Goal: Task Accomplishment & Management: Complete application form

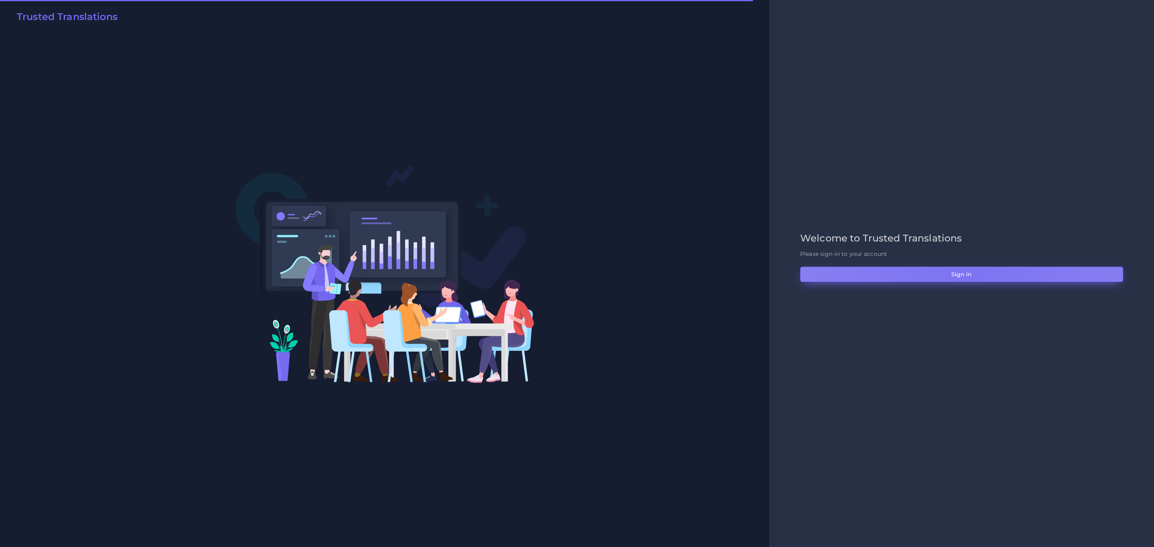
click at [968, 267] on button "Sign in" at bounding box center [961, 274] width 323 height 15
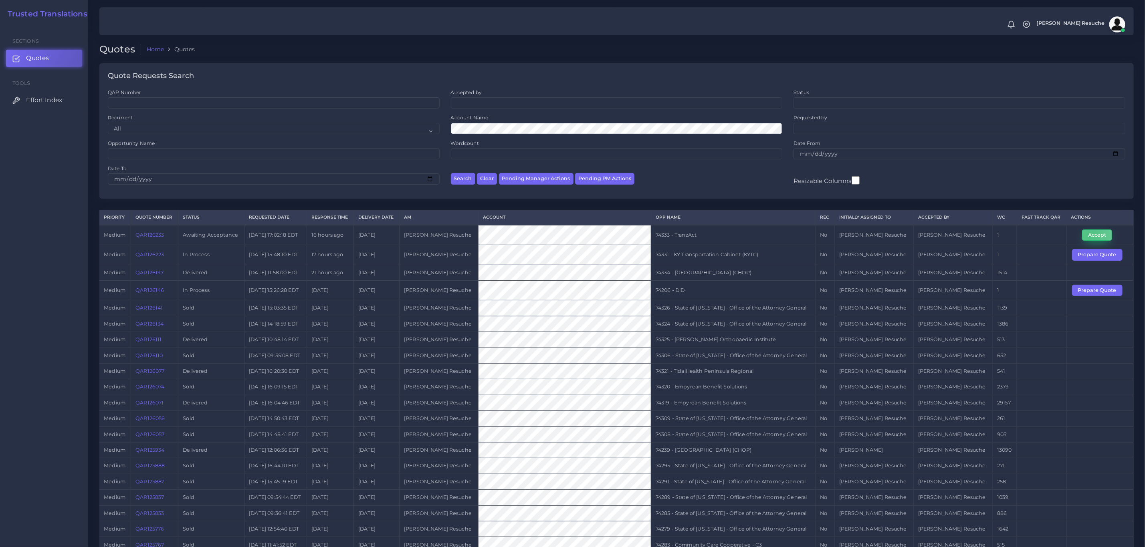
click at [1087, 238] on button "Accept" at bounding box center [1097, 235] width 30 height 11
click at [690, 235] on td "74333 - TranzAct" at bounding box center [733, 235] width 164 height 20
copy tr "74333 - TranzAct"
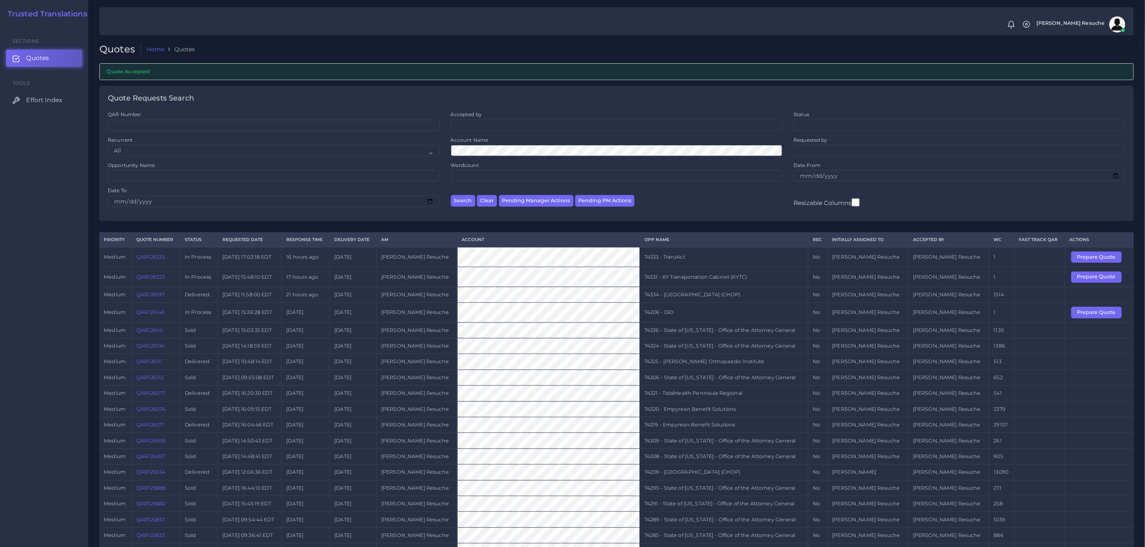
click at [750, 280] on td "74331 - KY Transportation Cabinet (KYTC)" at bounding box center [723, 277] width 168 height 20
click at [1075, 281] on button "Prepare Quote" at bounding box center [1096, 277] width 50 height 11
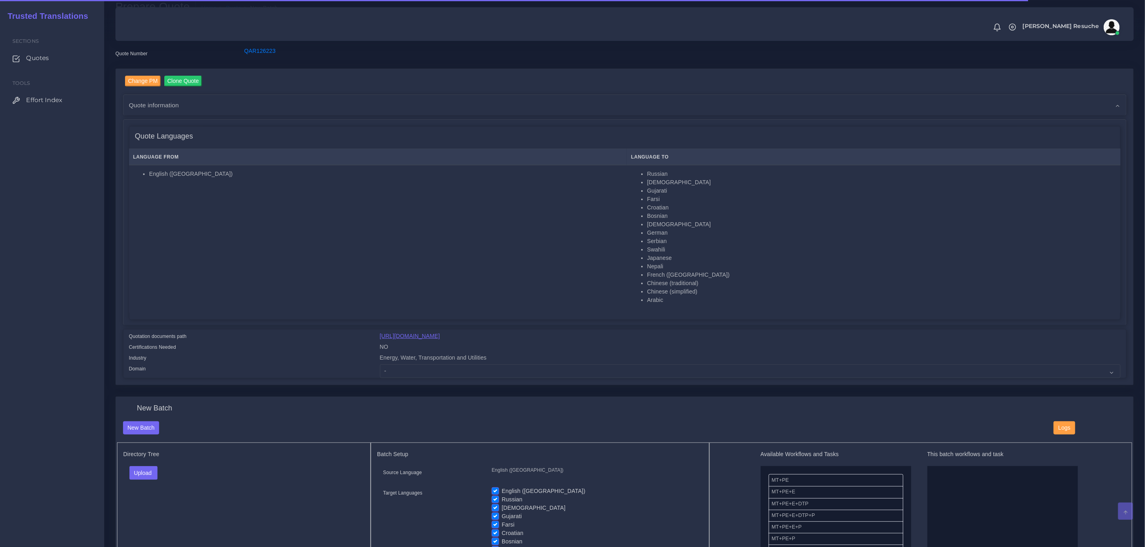
scroll to position [120, 0]
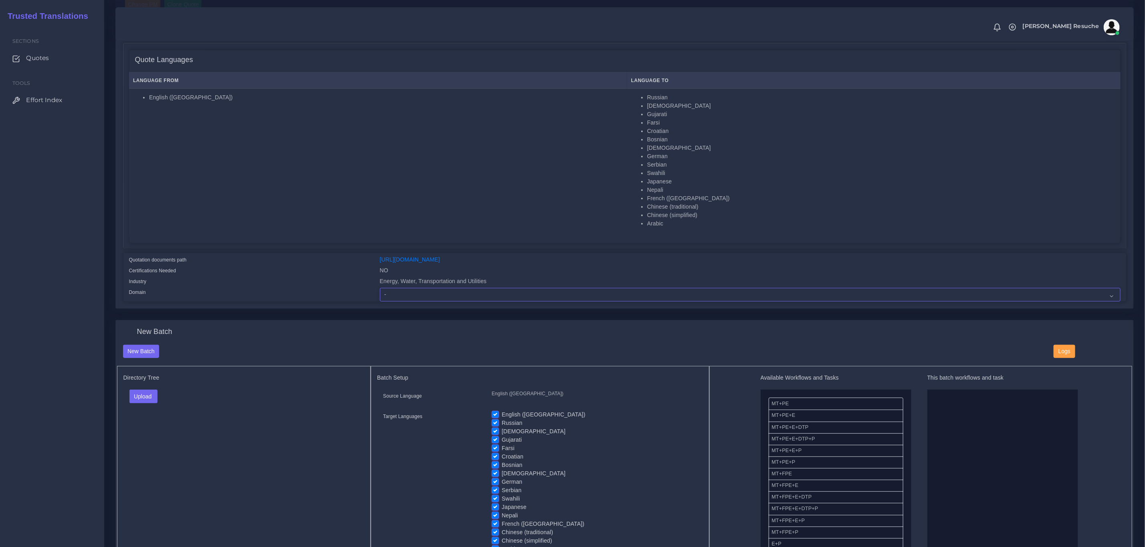
click at [421, 296] on select "- Advertising and Media Agriculture, Forestry and Fishing Architecture, Buildin…" at bounding box center [750, 295] width 740 height 14
drag, startPoint x: 349, startPoint y: 343, endPoint x: 375, endPoint y: 317, distance: 36.8
click at [349, 343] on div "New Batch" at bounding box center [624, 336] width 1015 height 17
click at [412, 296] on select "- Advertising and Media Agriculture, Forestry and Fishing Architecture, Buildin…" at bounding box center [750, 295] width 740 height 14
select select "Energy, Water, Transportation and Utilities"
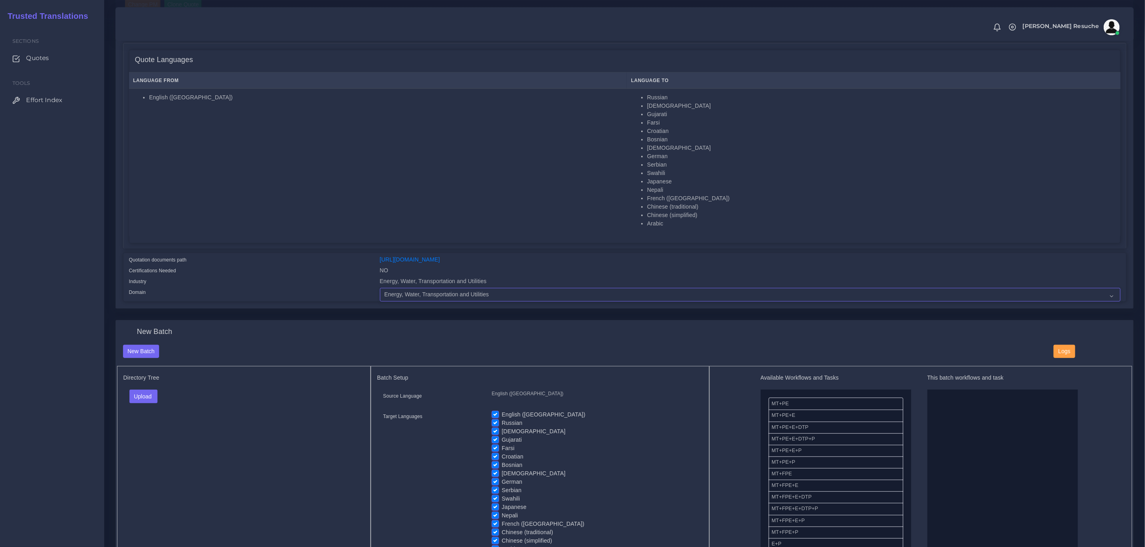
click at [380, 288] on select "- Advertising and Media Agriculture, Forestry and Fishing Architecture, Buildin…" at bounding box center [750, 295] width 740 height 14
click at [213, 335] on div "New Batch" at bounding box center [624, 336] width 1015 height 17
click at [149, 398] on button "Upload" at bounding box center [143, 397] width 28 height 14
click at [147, 426] on label "Files" at bounding box center [157, 427] width 55 height 10
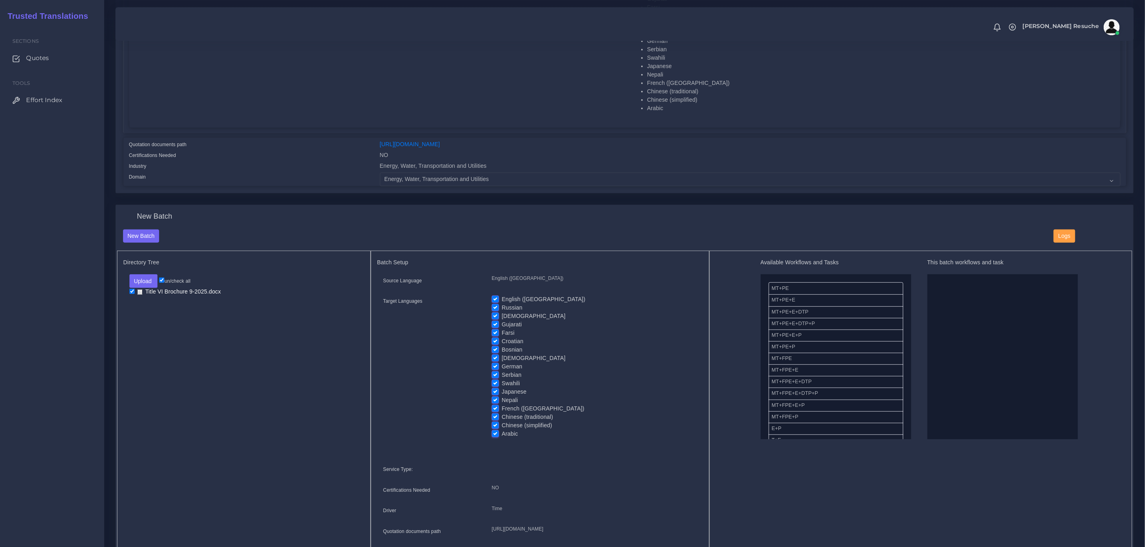
scroll to position [240, 0]
click at [502, 293] on label "English (US)" at bounding box center [544, 294] width 84 height 8
click at [492, 293] on input "English (US)" at bounding box center [495, 293] width 7 height 7
checkbox input "false"
click at [502, 427] on label "Arabic" at bounding box center [510, 429] width 16 height 8
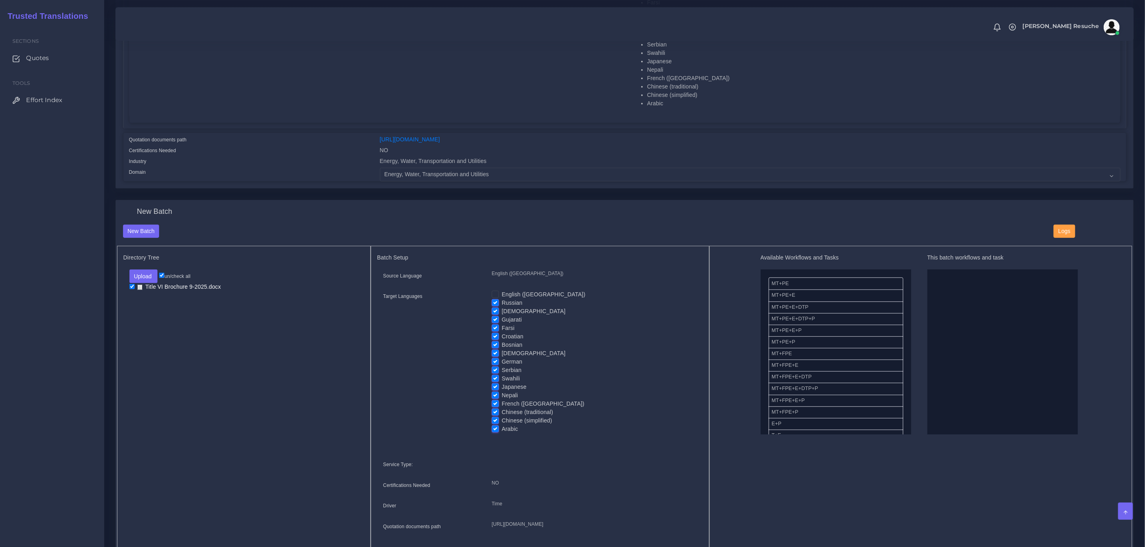
click at [495, 427] on input "Arabic" at bounding box center [495, 428] width 7 height 7
checkbox input "false"
click at [502, 327] on label "Farsi" at bounding box center [508, 328] width 13 height 8
click at [496, 327] on input "Farsi" at bounding box center [495, 327] width 7 height 7
checkbox input "false"
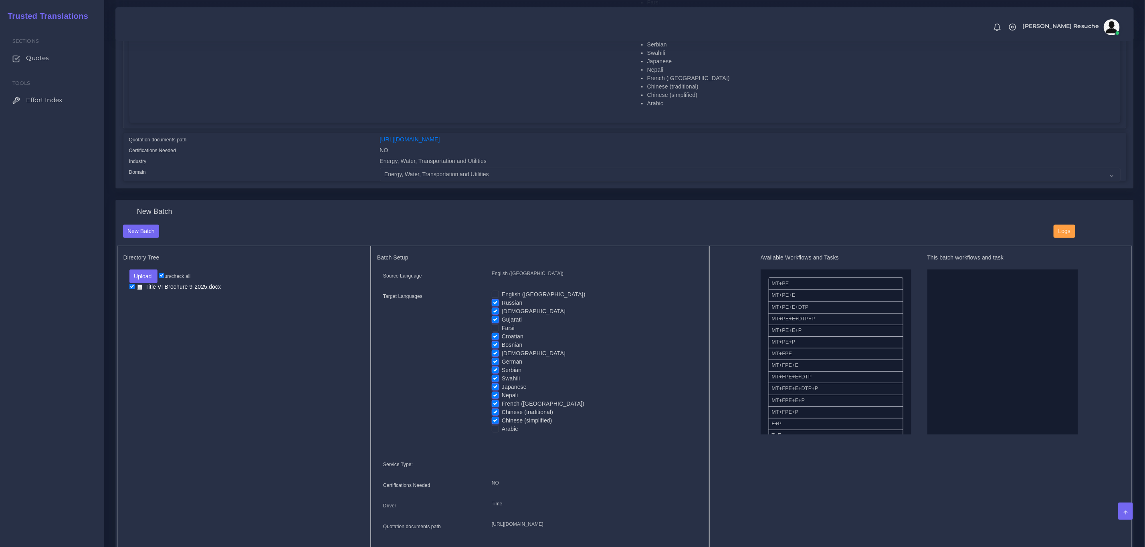
click at [502, 347] on label "Bosnian" at bounding box center [512, 345] width 21 height 8
click at [496, 347] on input "Bosnian" at bounding box center [495, 344] width 7 height 7
checkbox input "false"
click at [502, 335] on label "Croatian" at bounding box center [513, 337] width 22 height 8
click at [492, 335] on input "Croatian" at bounding box center [495, 336] width 7 height 7
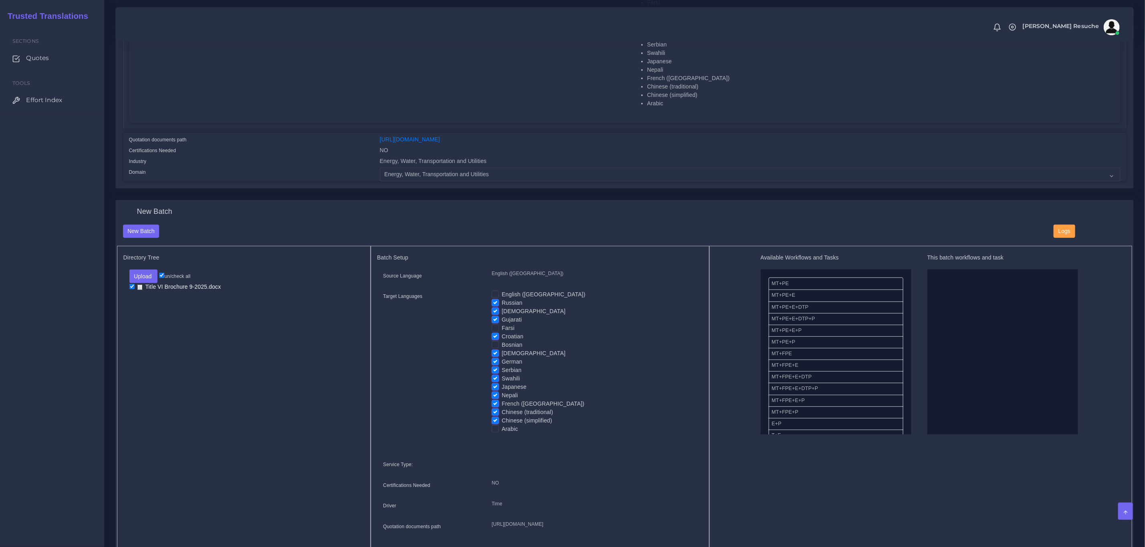
checkbox input "false"
click at [502, 371] on label "Serbian" at bounding box center [512, 370] width 20 height 8
click at [494, 371] on input "Serbian" at bounding box center [495, 369] width 7 height 7
checkbox input "false"
drag, startPoint x: 802, startPoint y: 319, endPoint x: 959, endPoint y: 311, distance: 157.3
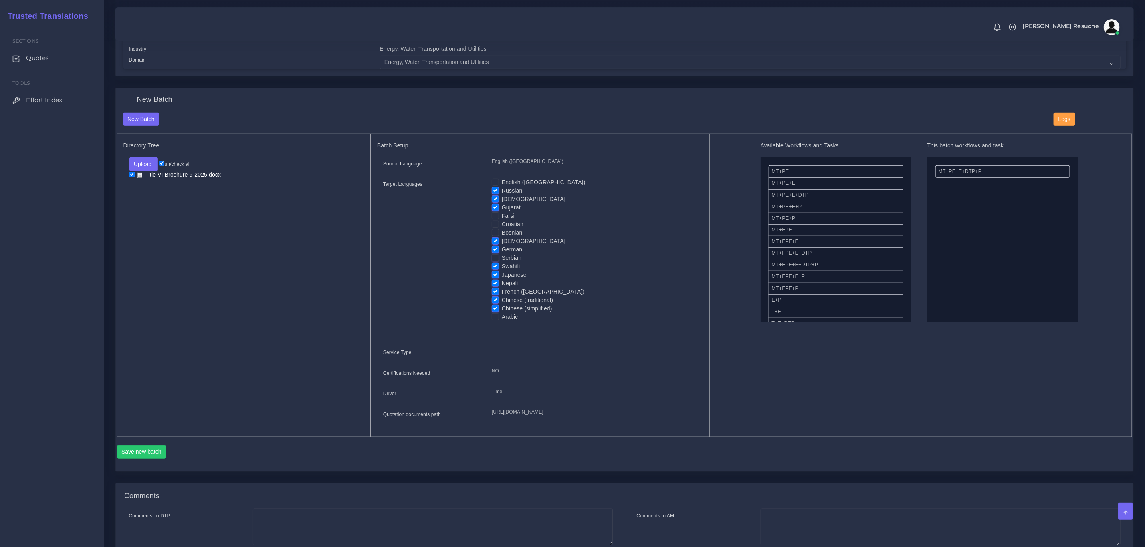
scroll to position [361, 0]
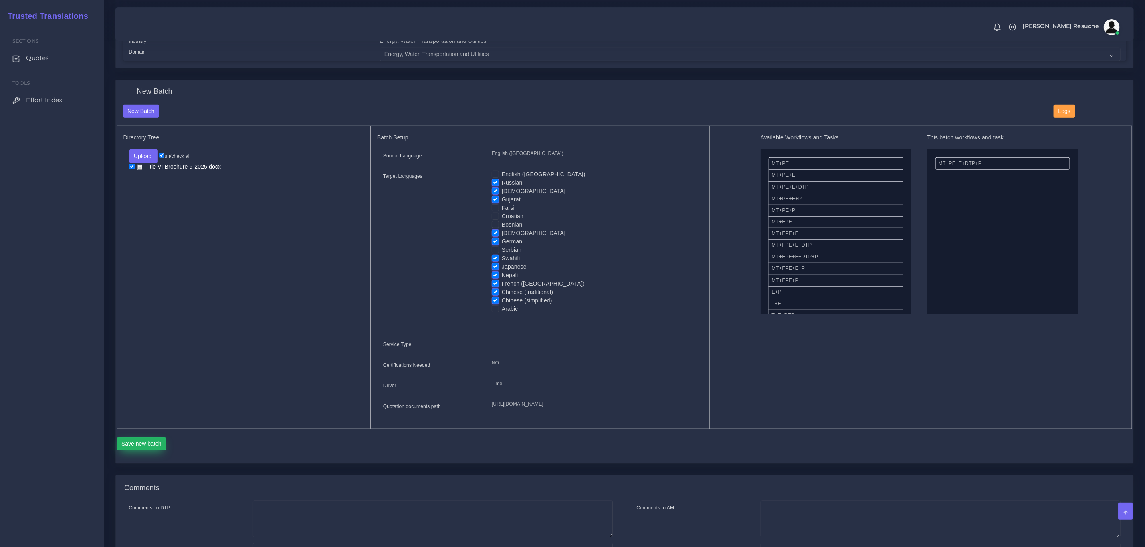
click at [143, 451] on button "Save new batch" at bounding box center [141, 445] width 49 height 14
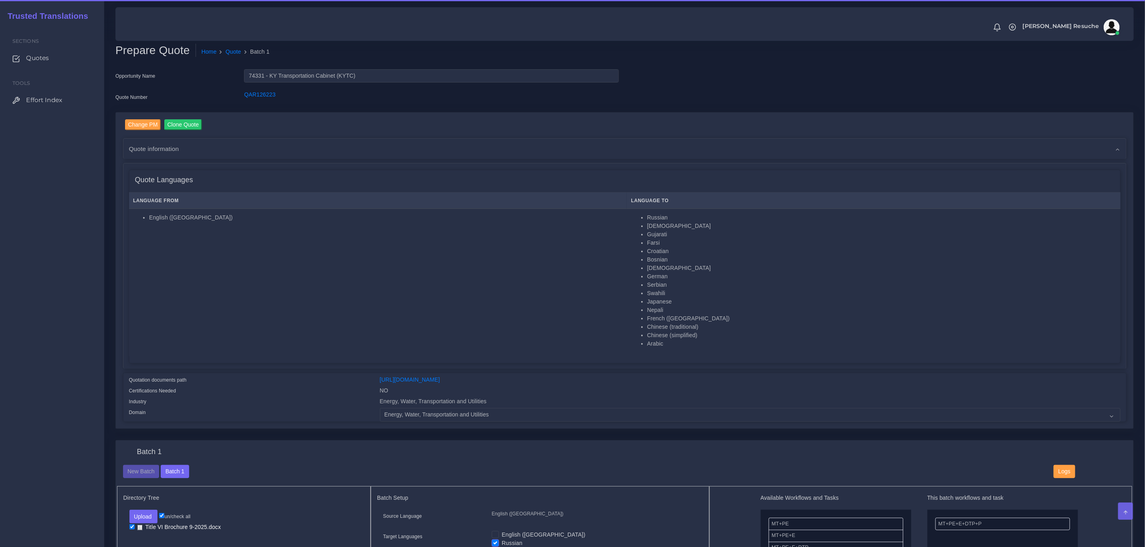
scroll to position [120, 0]
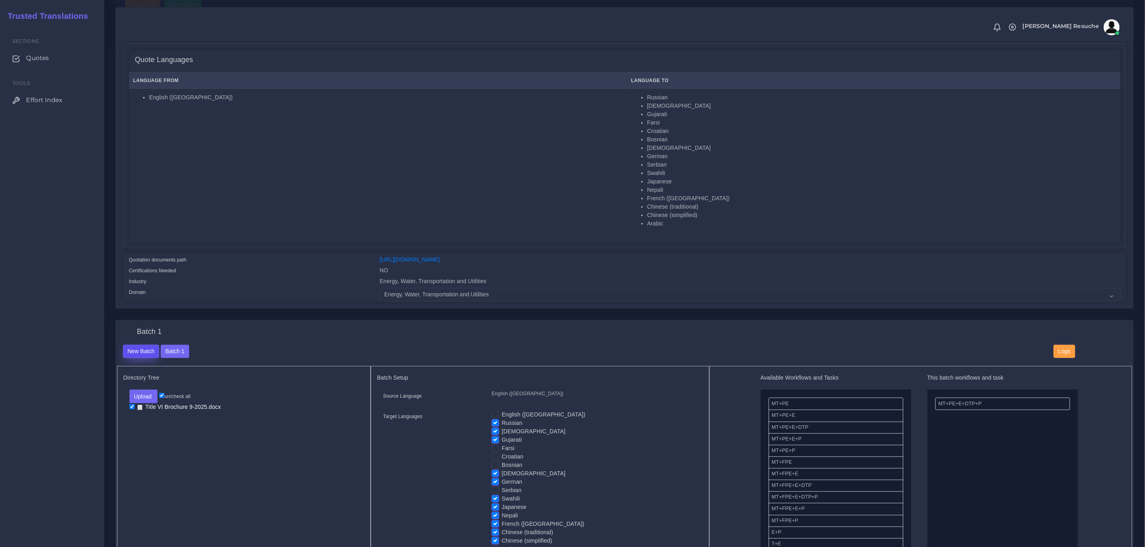
drag, startPoint x: 143, startPoint y: 351, endPoint x: 210, endPoint y: 326, distance: 72.0
click at [143, 351] on button "New Batch" at bounding box center [141, 352] width 36 height 14
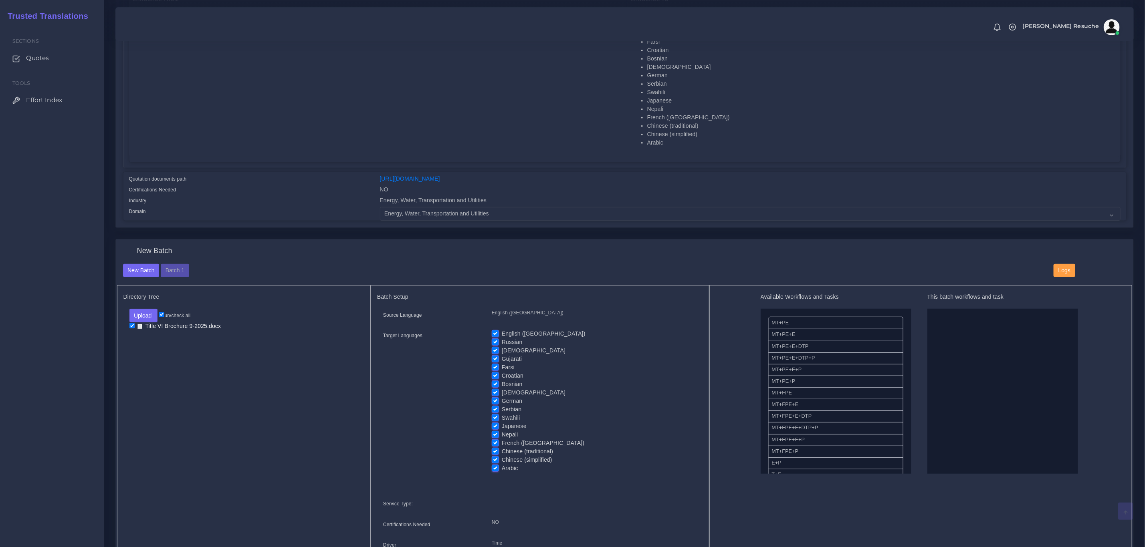
scroll to position [240, 0]
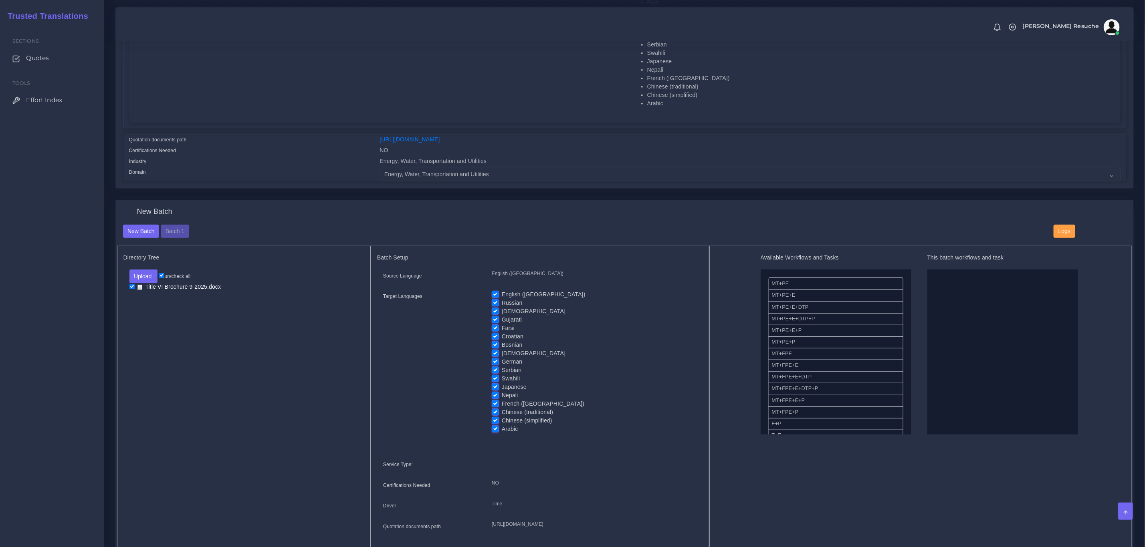
click at [502, 296] on label "English ([GEOGRAPHIC_DATA])" at bounding box center [544, 294] width 84 height 8
click at [493, 296] on input "English ([GEOGRAPHIC_DATA])" at bounding box center [495, 293] width 7 height 7
checkbox input "false"
click at [502, 304] on label "Russian" at bounding box center [512, 303] width 21 height 8
click at [493, 304] on input "Russian" at bounding box center [495, 302] width 7 height 7
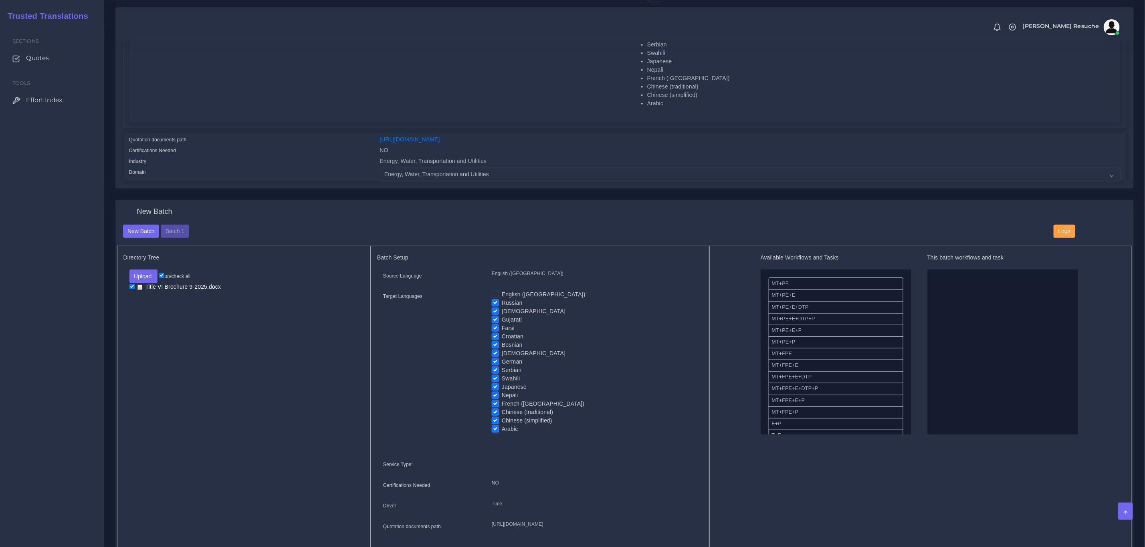
checkbox input "false"
click at [502, 315] on label "Korean" at bounding box center [534, 311] width 64 height 8
click at [495, 315] on input "Korean" at bounding box center [495, 310] width 7 height 7
checkbox input "false"
click at [502, 325] on label "Farsi" at bounding box center [508, 328] width 13 height 8
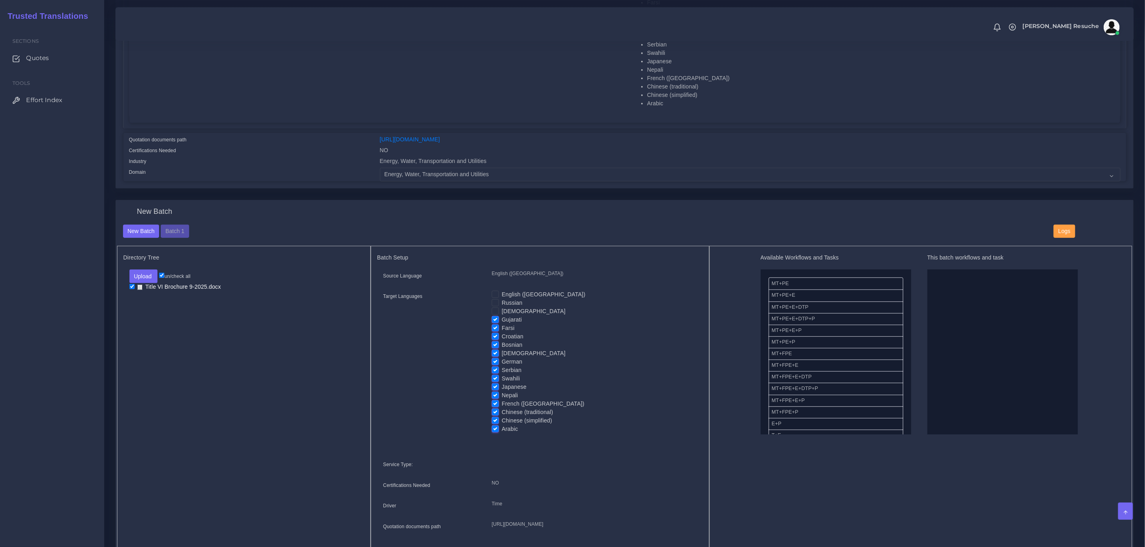
click at [495, 325] on input "Farsi" at bounding box center [495, 327] width 7 height 7
checkbox input "false"
click at [496, 316] on input "Gujarati" at bounding box center [495, 319] width 7 height 7
checkbox input "false"
click at [502, 356] on label "[DEMOGRAPHIC_DATA]" at bounding box center [534, 353] width 64 height 8
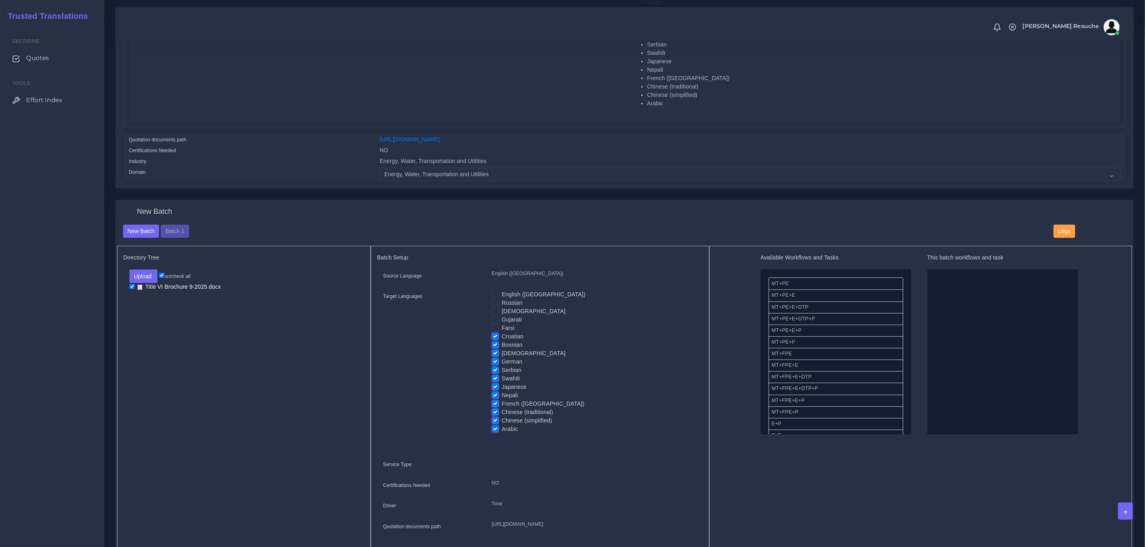
click at [498, 356] on input "[DEMOGRAPHIC_DATA]" at bounding box center [495, 352] width 7 height 7
checkbox input "false"
click at [502, 365] on label "German" at bounding box center [512, 362] width 20 height 8
click at [497, 365] on input "German" at bounding box center [495, 361] width 7 height 7
checkbox input "false"
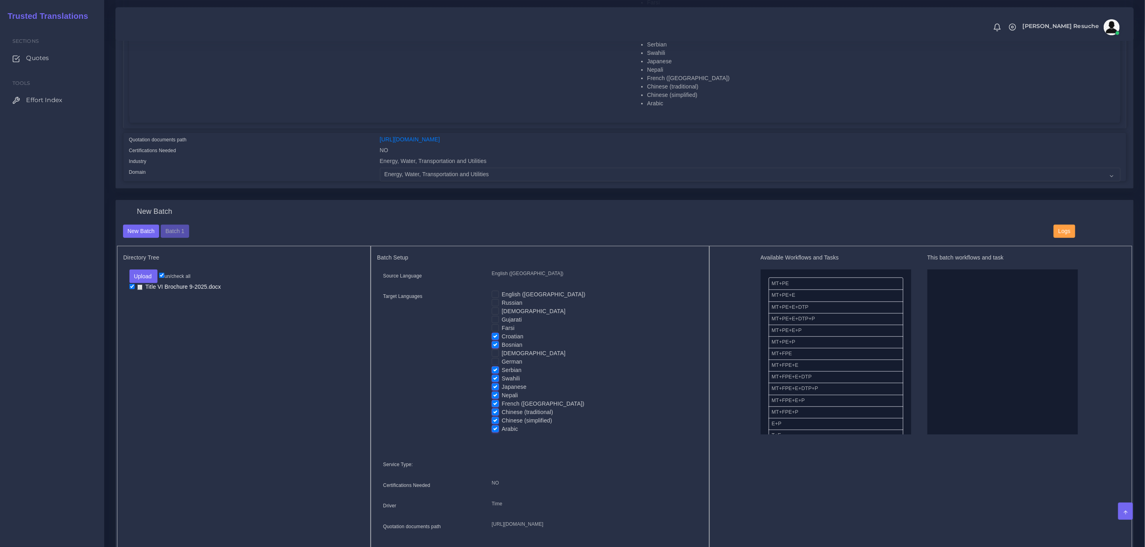
click at [502, 376] on label "Swahili" at bounding box center [511, 379] width 18 height 8
click at [495, 376] on input "Swahili" at bounding box center [495, 378] width 7 height 7
checkbox input "false"
click at [502, 386] on label "Japanese" at bounding box center [514, 387] width 25 height 8
click at [494, 386] on input "Japanese" at bounding box center [495, 386] width 7 height 7
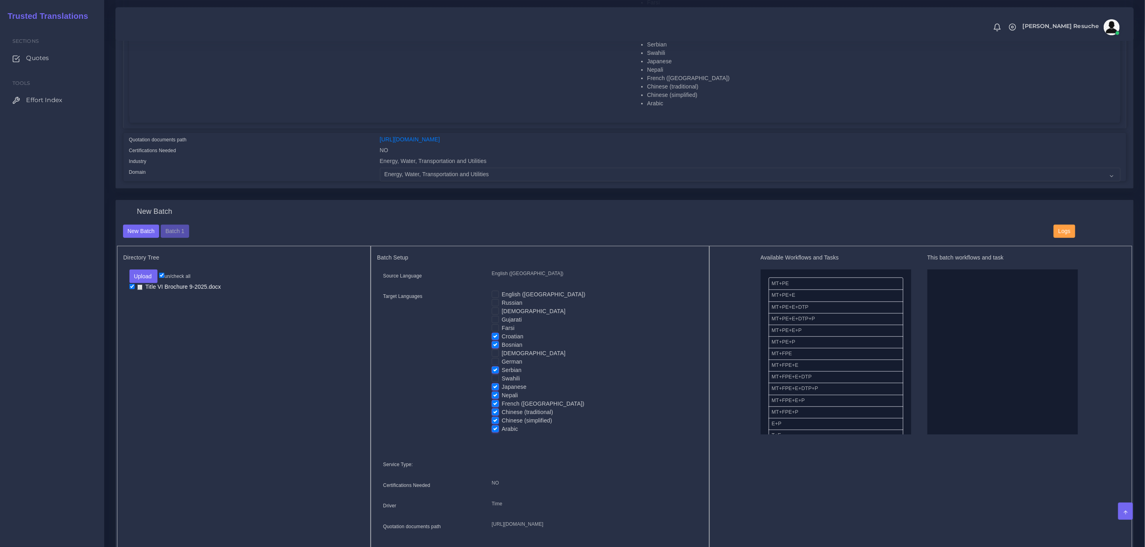
checkbox input "false"
click at [502, 398] on label "Nepali" at bounding box center [510, 395] width 16 height 8
click at [494, 398] on input "Nepali" at bounding box center [495, 394] width 7 height 7
checkbox input "false"
click at [502, 411] on label "Chinese (traditional)" at bounding box center [527, 412] width 51 height 8
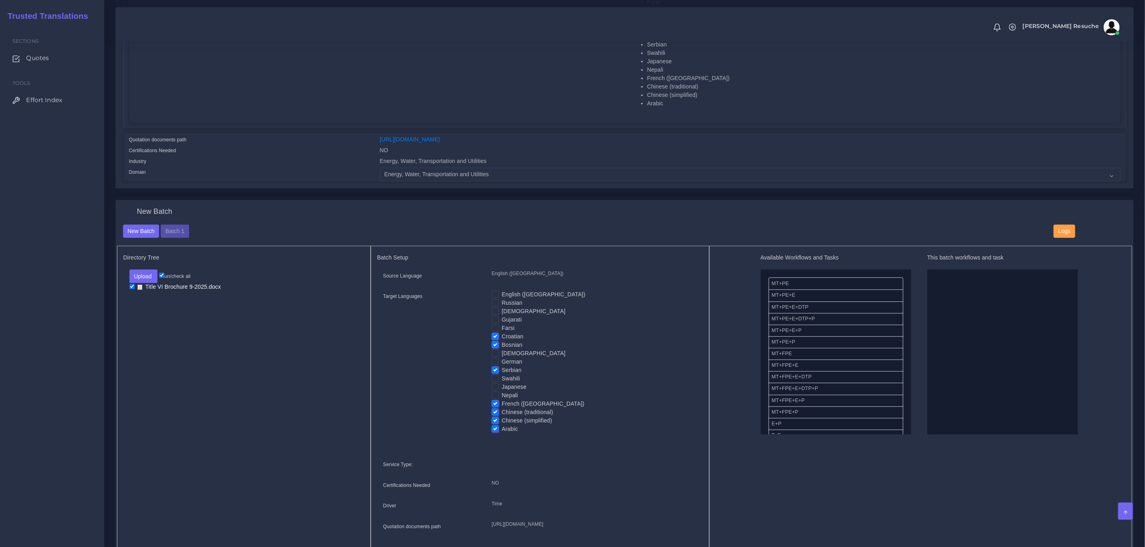
click at [494, 411] on input "Chinese (traditional)" at bounding box center [495, 411] width 7 height 7
checkbox input "false"
click at [502, 426] on label "Arabic" at bounding box center [510, 429] width 16 height 8
click at [494, 426] on input "Arabic" at bounding box center [495, 428] width 7 height 7
checkbox input "false"
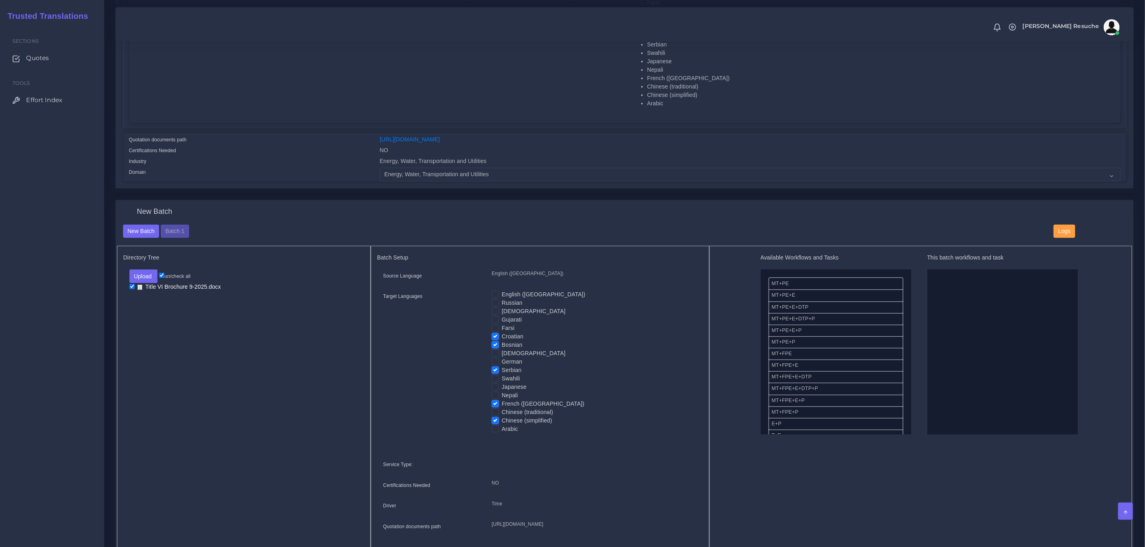
drag, startPoint x: 496, startPoint y: 419, endPoint x: 495, endPoint y: 412, distance: 7.2
click at [502, 420] on label "Chinese (simplified)" at bounding box center [527, 421] width 50 height 8
click at [496, 420] on input "Chinese (simplified)" at bounding box center [495, 420] width 7 height 7
checkbox input "false"
click at [502, 405] on label "French ([GEOGRAPHIC_DATA])" at bounding box center [543, 404] width 83 height 8
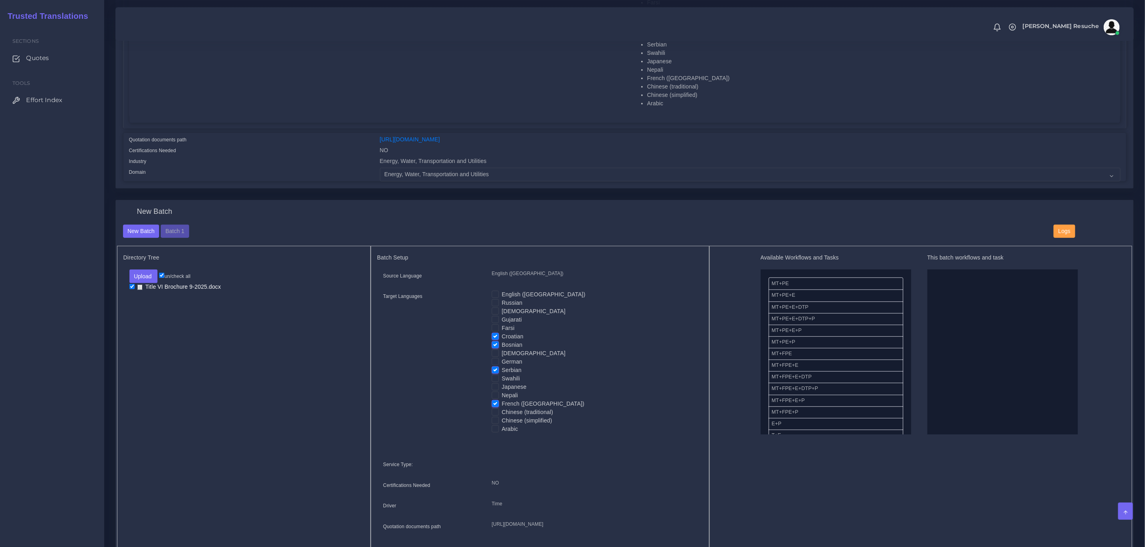
click at [497, 405] on input "French ([GEOGRAPHIC_DATA])" at bounding box center [495, 403] width 7 height 7
checkbox input "false"
drag, startPoint x: 812, startPoint y: 393, endPoint x: 810, endPoint y: 383, distance: 9.7
drag, startPoint x: 806, startPoint y: 321, endPoint x: 961, endPoint y: 297, distance: 157.0
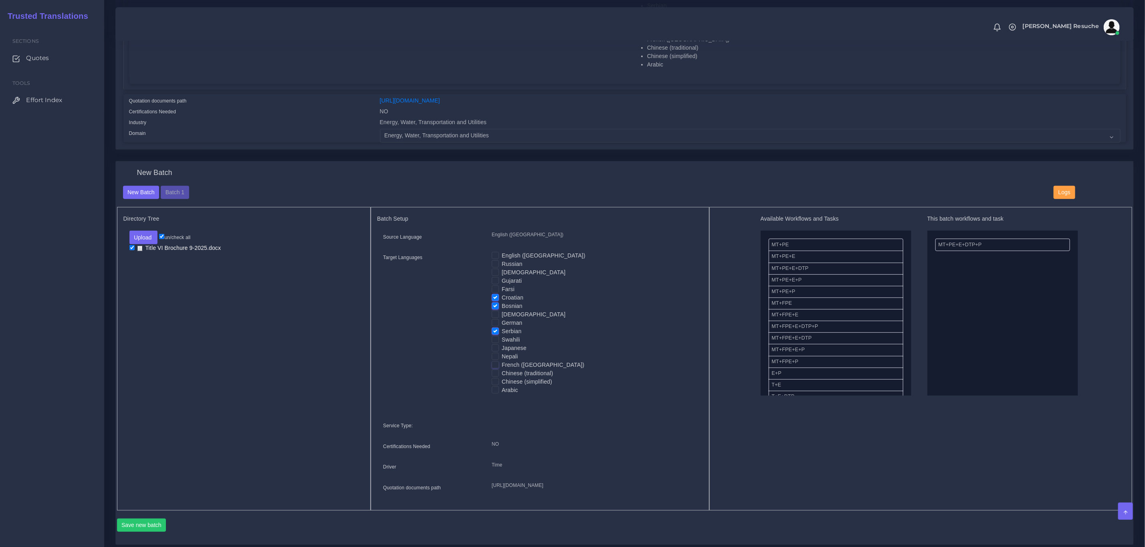
scroll to position [300, 0]
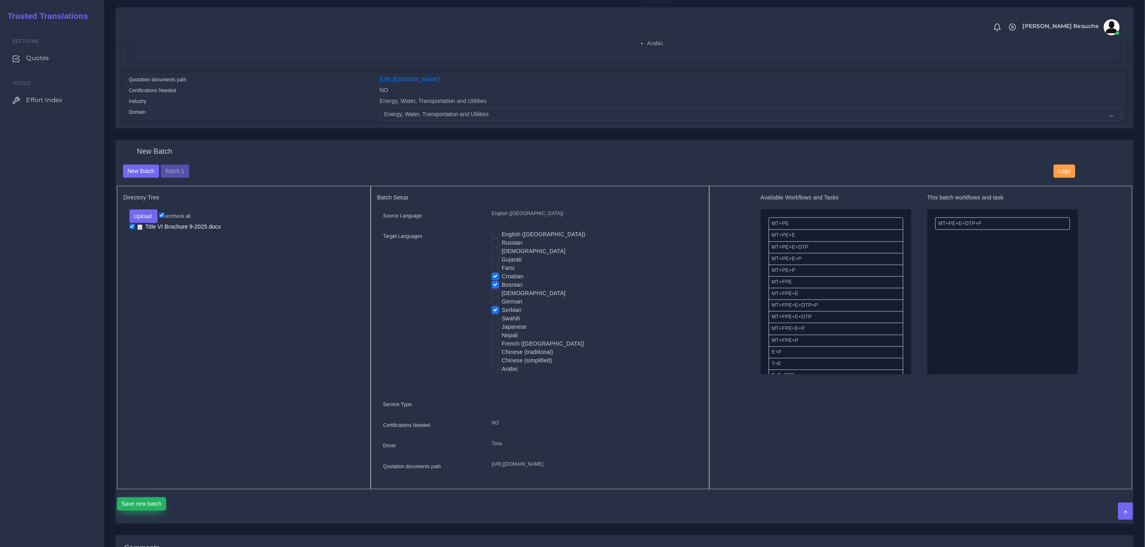
click at [147, 511] on button "Save new batch" at bounding box center [141, 505] width 49 height 14
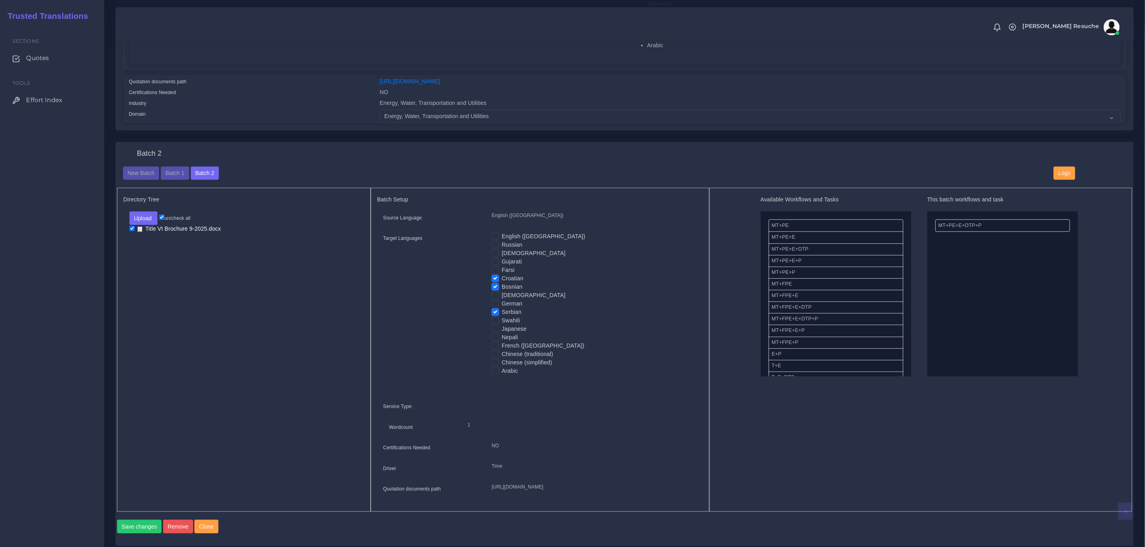
scroll to position [300, 0]
click at [130, 177] on button "New Batch" at bounding box center [141, 172] width 36 height 14
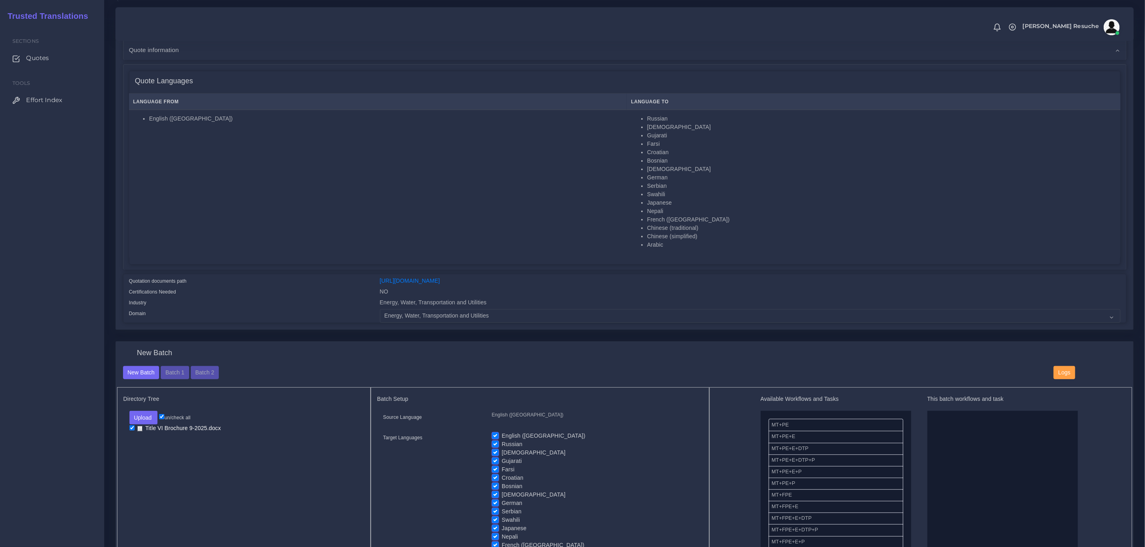
scroll to position [240, 0]
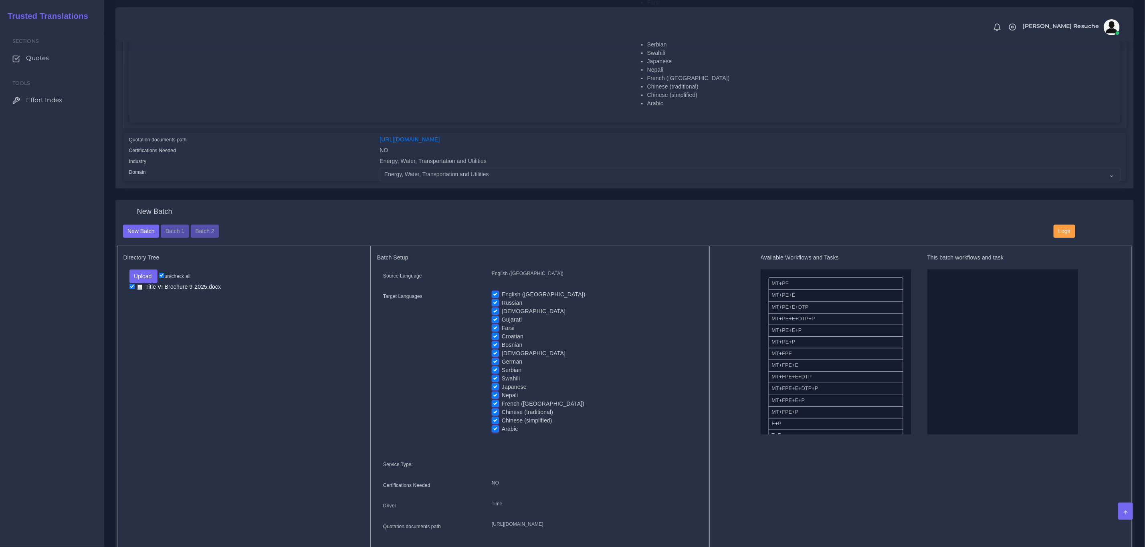
click at [487, 286] on div "Source Language English ([GEOGRAPHIC_DATA]) Target Languages English ([GEOGRAPH…" at bounding box center [540, 403] width 326 height 266
click at [492, 290] on div "Source Language English ([GEOGRAPHIC_DATA]) Target Languages English ([GEOGRAPH…" at bounding box center [540, 403] width 326 height 266
click at [502, 305] on label "Russian" at bounding box center [512, 303] width 21 height 8
click at [496, 305] on input "Russian" at bounding box center [495, 302] width 7 height 7
checkbox input "false"
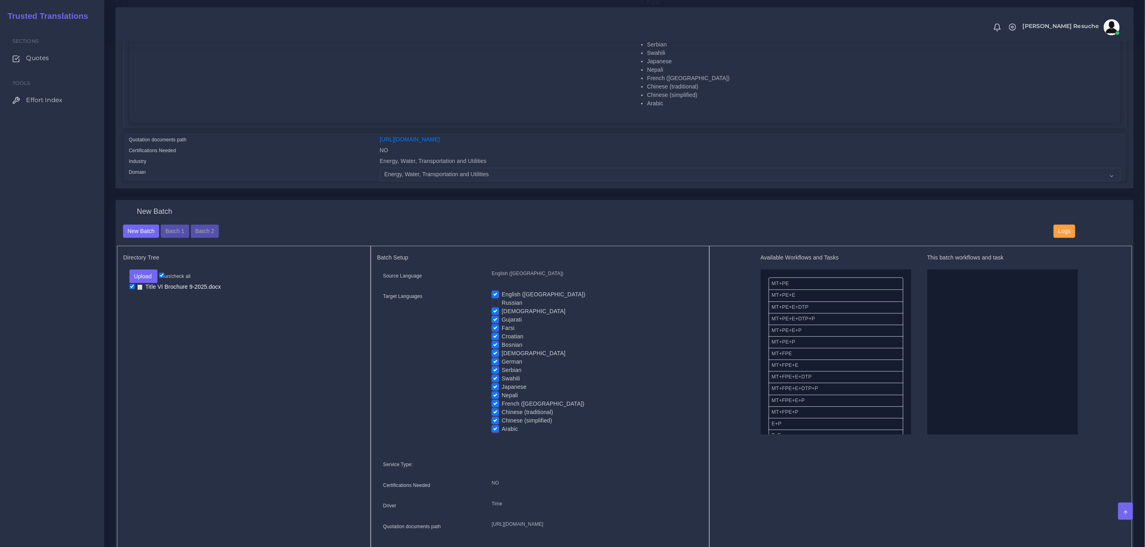
click at [499, 293] on div "English ([GEOGRAPHIC_DATA])" at bounding box center [594, 294] width 205 height 8
click at [497, 290] on input "English ([GEOGRAPHIC_DATA])" at bounding box center [495, 293] width 7 height 7
checkbox input "false"
click at [502, 308] on label "[DEMOGRAPHIC_DATA]" at bounding box center [534, 311] width 64 height 8
click at [495, 308] on input "[DEMOGRAPHIC_DATA]" at bounding box center [495, 310] width 7 height 7
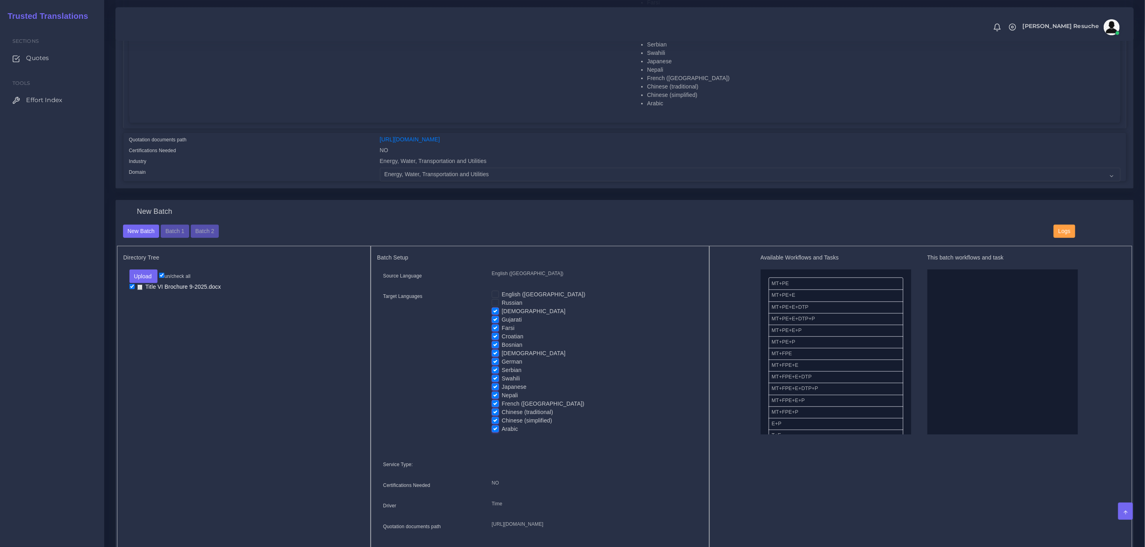
checkbox input "false"
click at [502, 318] on label "Gujarati" at bounding box center [512, 320] width 20 height 8
click at [494, 318] on input "Gujarati" at bounding box center [495, 319] width 7 height 7
checkbox input "false"
click at [502, 329] on label "Farsi" at bounding box center [508, 328] width 13 height 8
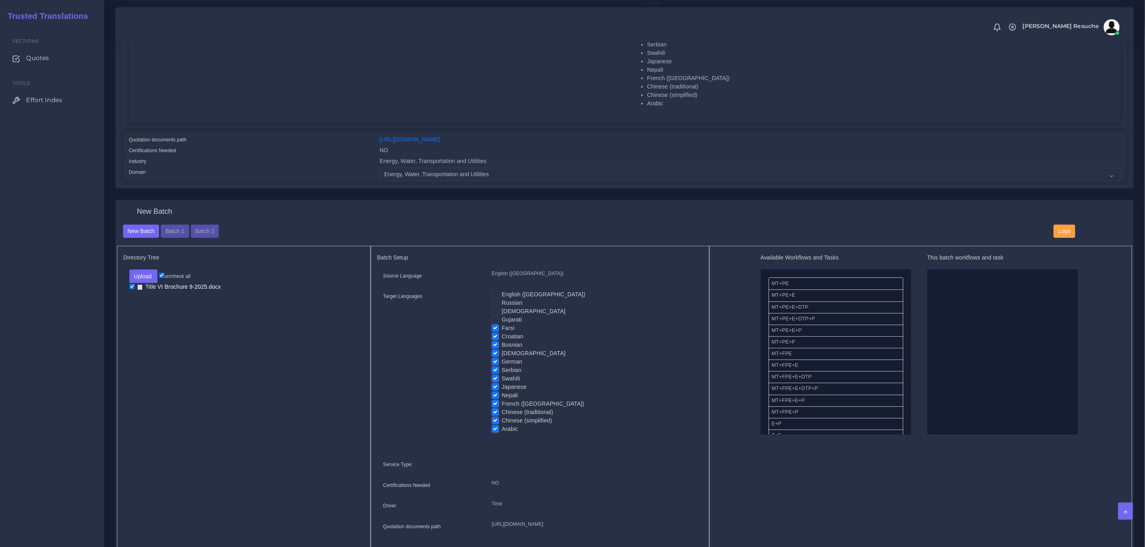
click at [494, 329] on input "Farsi" at bounding box center [495, 327] width 7 height 7
checkbox input "false"
click at [502, 338] on label "Croatian" at bounding box center [513, 337] width 22 height 8
click at [494, 338] on input "Croatian" at bounding box center [495, 336] width 7 height 7
checkbox input "false"
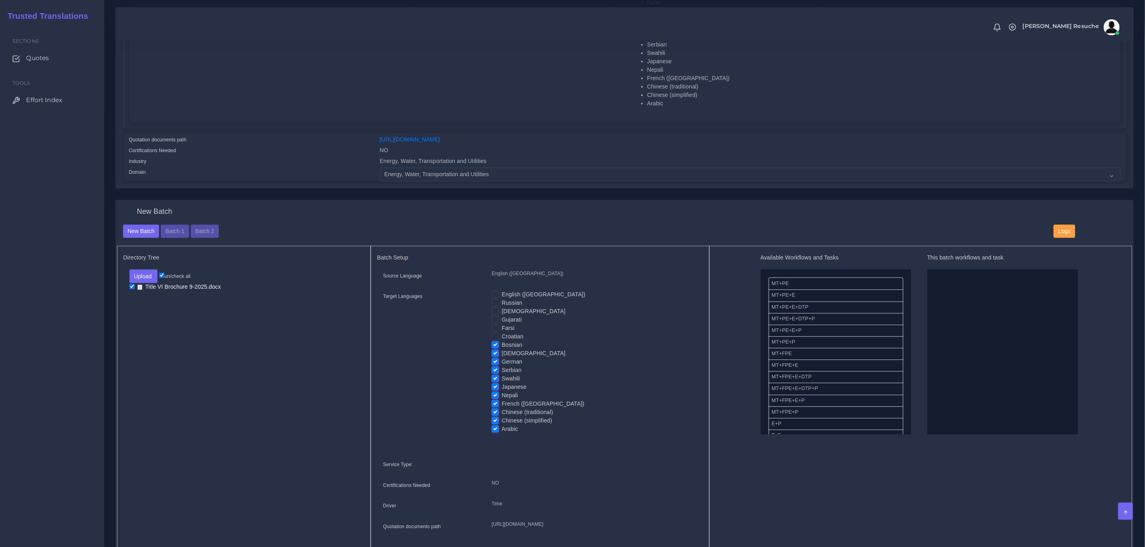
click at [502, 343] on label "Bosnian" at bounding box center [512, 345] width 21 height 8
click at [494, 343] on input "Bosnian" at bounding box center [495, 344] width 7 height 7
checkbox input "false"
click at [502, 352] on label "[DEMOGRAPHIC_DATA]" at bounding box center [534, 353] width 64 height 8
click at [497, 352] on input "[DEMOGRAPHIC_DATA]" at bounding box center [495, 352] width 7 height 7
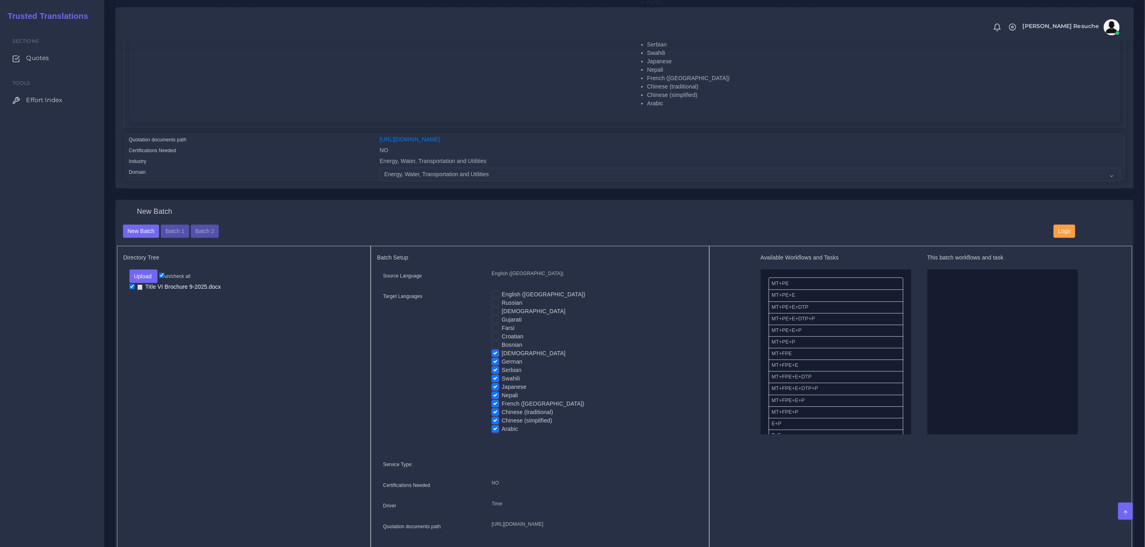
checkbox input "false"
click at [502, 361] on label "German" at bounding box center [512, 362] width 20 height 8
click at [495, 361] on input "German" at bounding box center [495, 361] width 7 height 7
checkbox input "false"
click at [502, 368] on label "Serbian" at bounding box center [512, 370] width 20 height 8
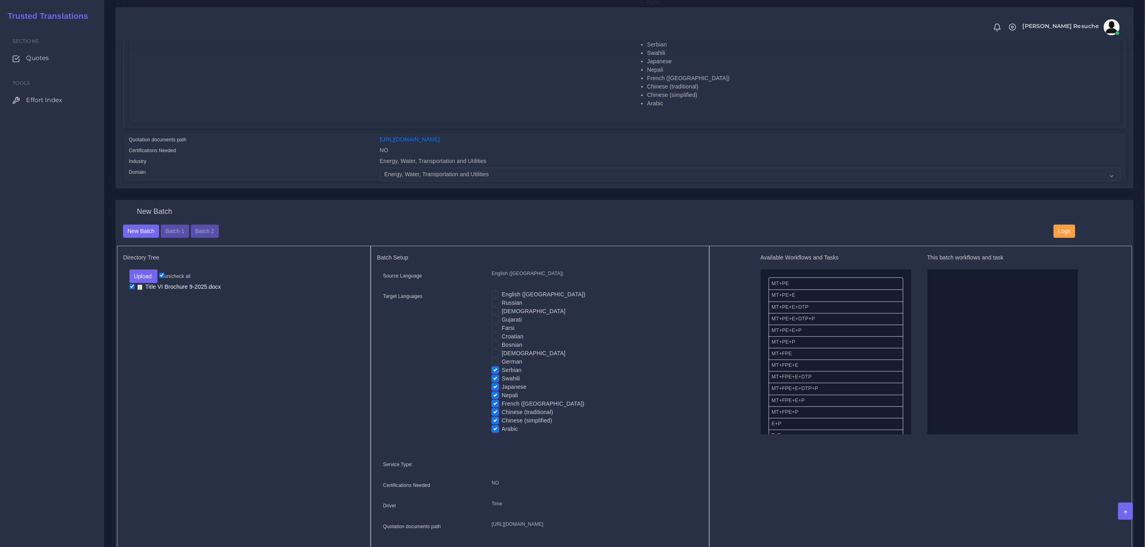
click at [495, 368] on input "Serbian" at bounding box center [495, 369] width 7 height 7
checkbox input "false"
click at [502, 380] on label "Swahili" at bounding box center [511, 379] width 18 height 8
click at [495, 380] on input "Swahili" at bounding box center [495, 378] width 7 height 7
checkbox input "false"
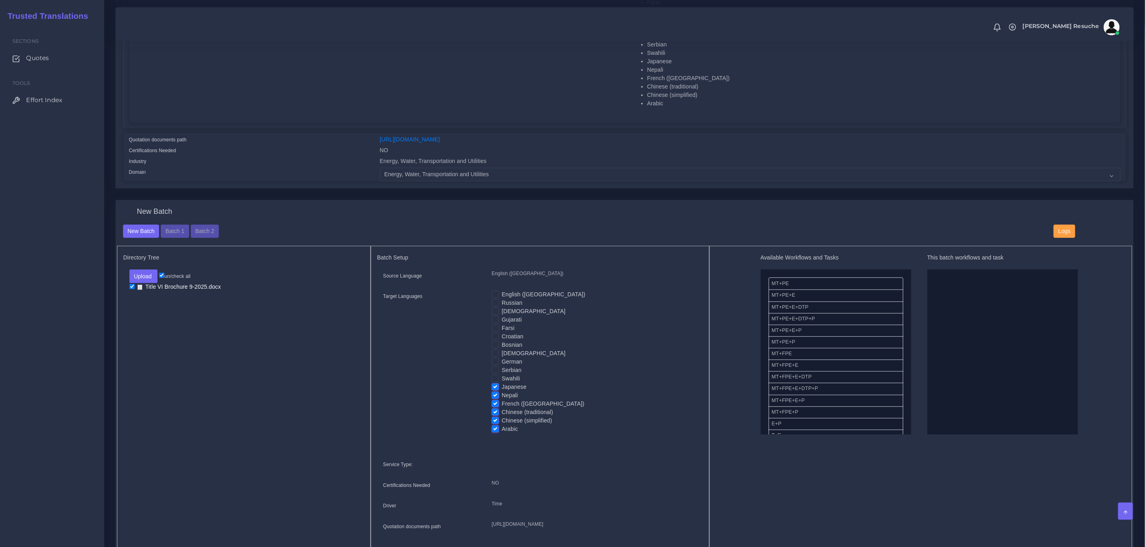
click at [495, 391] on input "Nepali" at bounding box center [495, 394] width 7 height 7
checkbox input "false"
click at [494, 400] on input "French ([GEOGRAPHIC_DATA])" at bounding box center [495, 403] width 7 height 7
checkbox input "false"
click at [502, 409] on label "Chinese (traditional)" at bounding box center [527, 412] width 51 height 8
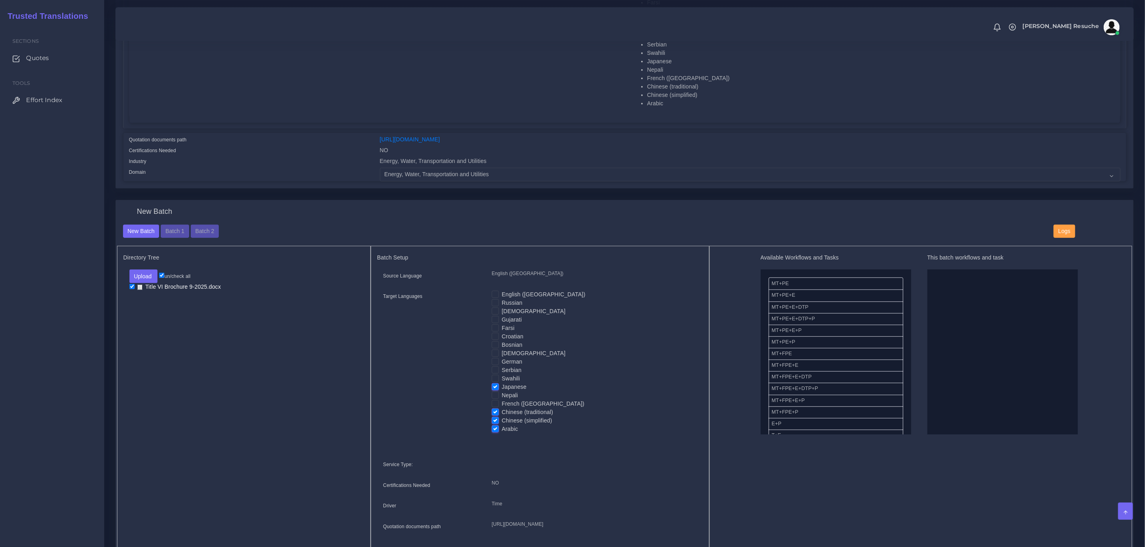
click at [493, 409] on input "Chinese (traditional)" at bounding box center [495, 411] width 7 height 7
checkbox input "false"
click at [502, 421] on label "Chinese (simplified)" at bounding box center [527, 421] width 50 height 8
click at [496, 421] on input "Chinese (simplified)" at bounding box center [495, 420] width 7 height 7
checkbox input "false"
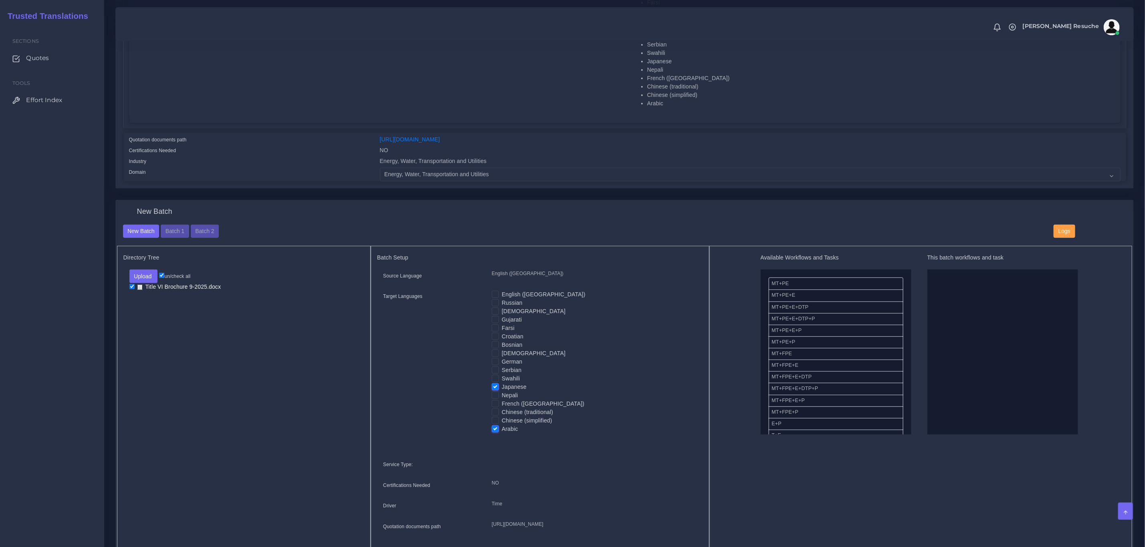
click at [502, 382] on label "Swahili" at bounding box center [511, 379] width 18 height 8
click at [496, 382] on input "Swahili" at bounding box center [495, 378] width 7 height 7
drag, startPoint x: 825, startPoint y: 319, endPoint x: 993, endPoint y: 294, distance: 169.6
click at [502, 379] on label "Swahili" at bounding box center [511, 379] width 18 height 8
click at [494, 379] on input "Swahili" at bounding box center [495, 378] width 7 height 7
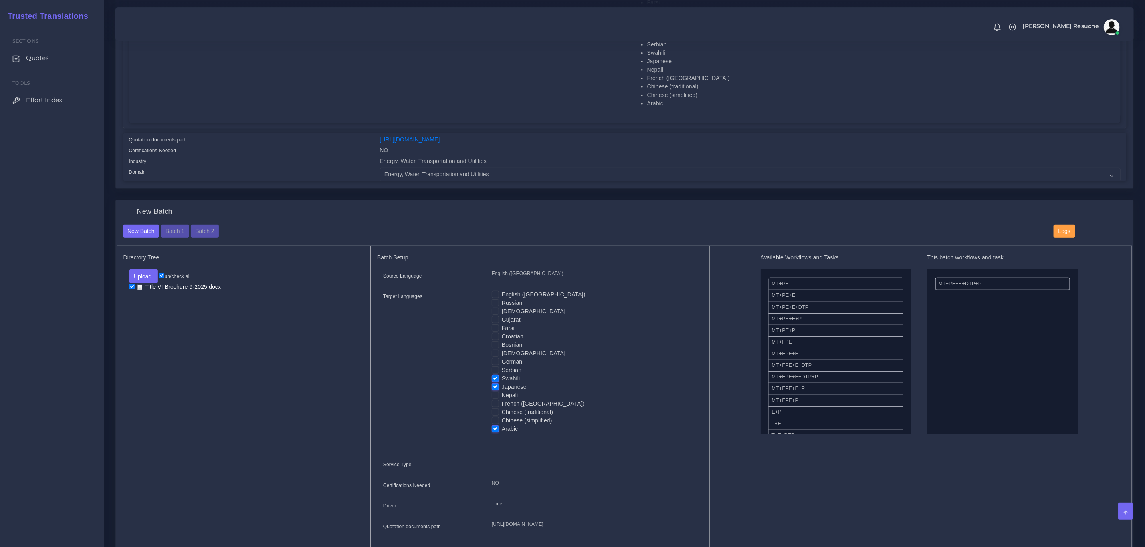
checkbox input "false"
click at [502, 387] on label "Japanese" at bounding box center [514, 387] width 25 height 8
click at [496, 387] on input "Japanese" at bounding box center [495, 386] width 7 height 7
checkbox input "false"
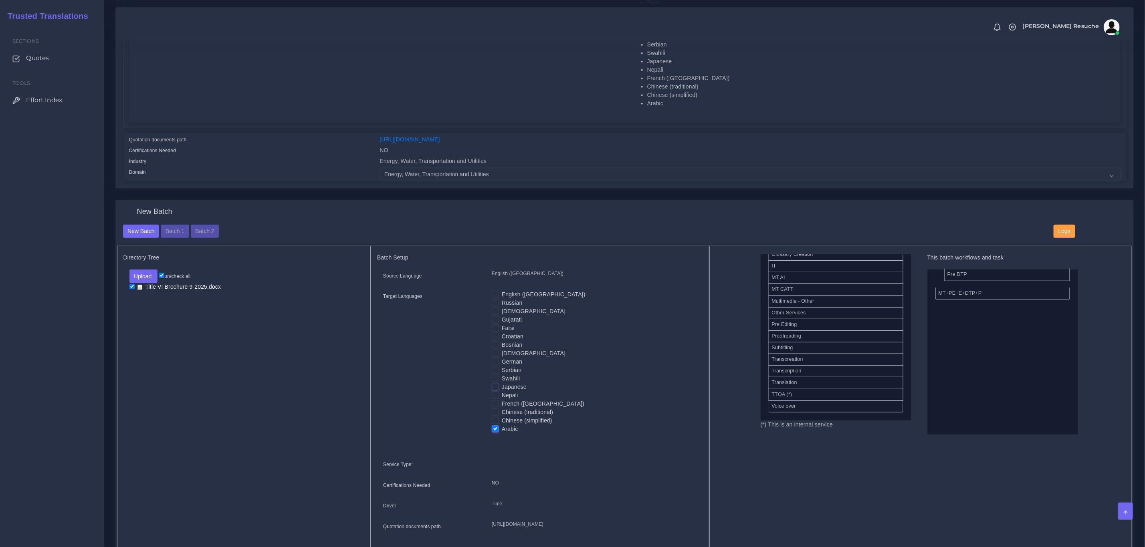
drag, startPoint x: 799, startPoint y: 325, endPoint x: 912, endPoint y: 286, distance: 118.5
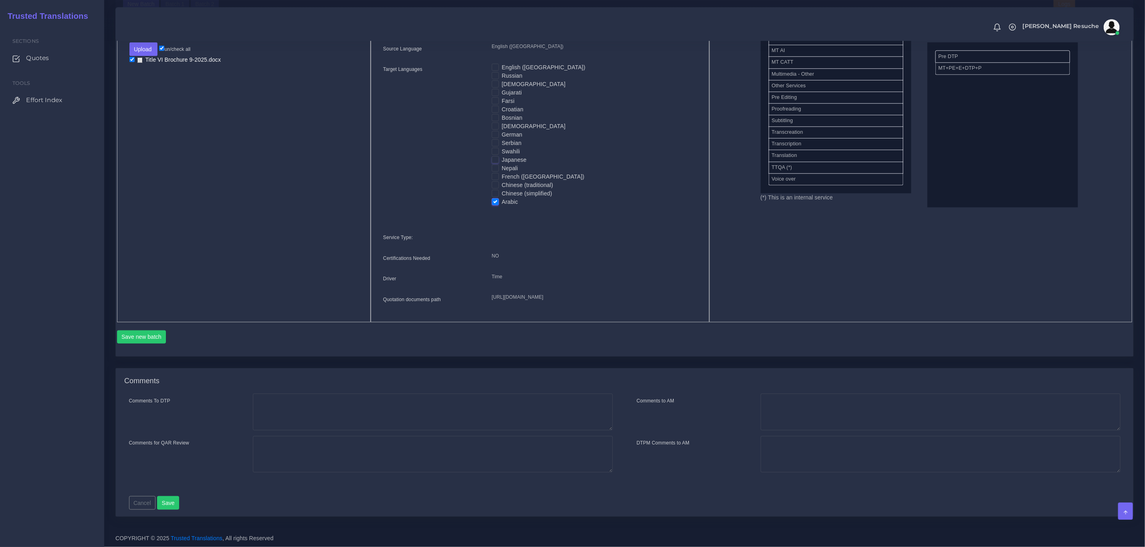
scroll to position [481, 0]
click at [129, 344] on button "Save new batch" at bounding box center [141, 338] width 49 height 14
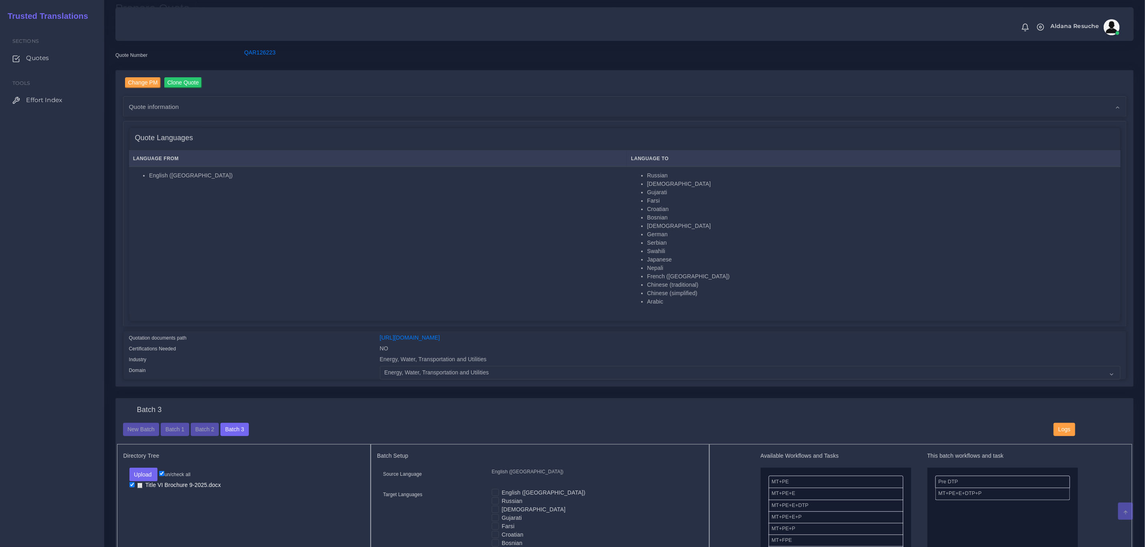
scroll to position [60, 0]
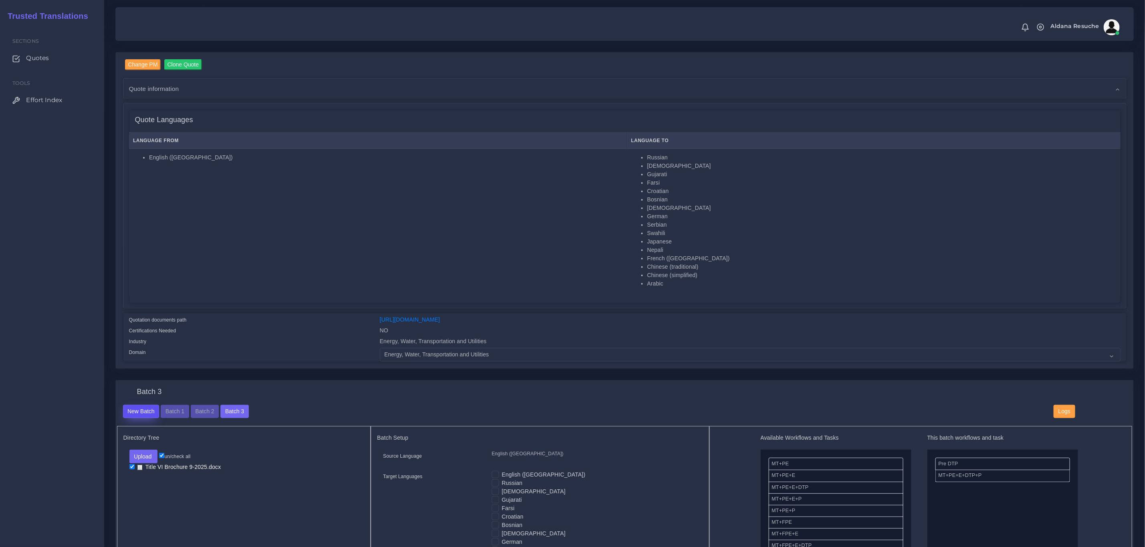
drag, startPoint x: 134, startPoint y: 416, endPoint x: 102, endPoint y: 155, distance: 262.7
click at [134, 416] on button "New Batch" at bounding box center [141, 412] width 36 height 14
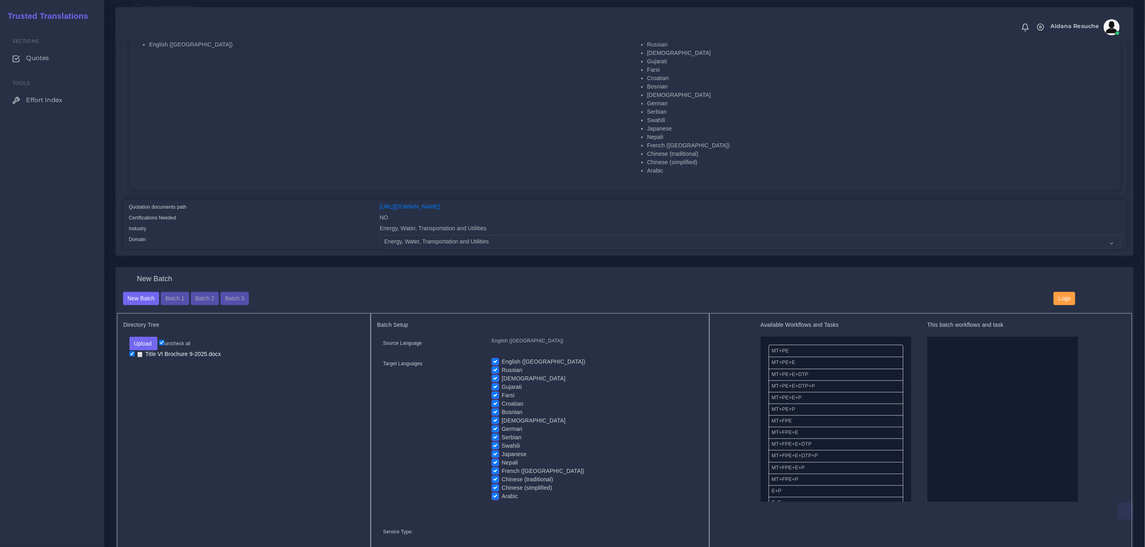
scroll to position [180, 0]
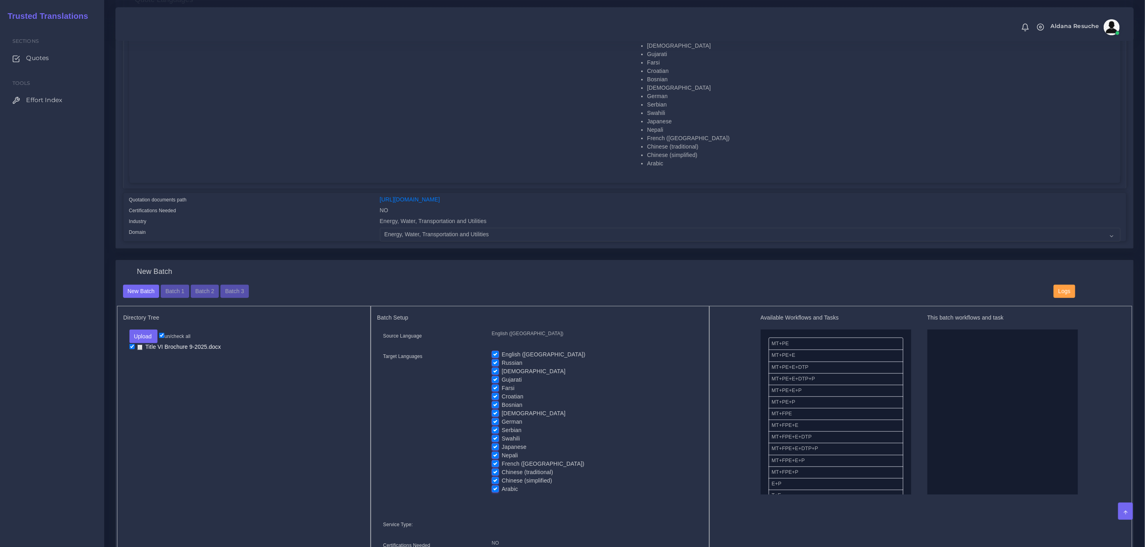
click at [490, 354] on div "English ([GEOGRAPHIC_DATA]) Russian [DEMOGRAPHIC_DATA] [GEOGRAPHIC_DATA] [GEOGR…" at bounding box center [594, 425] width 217 height 149
click at [502, 362] on label "Russian" at bounding box center [512, 363] width 21 height 8
click at [493, 362] on input "Russian" at bounding box center [495, 362] width 7 height 7
checkbox input "false"
click at [502, 357] on label "English ([GEOGRAPHIC_DATA])" at bounding box center [544, 355] width 84 height 8
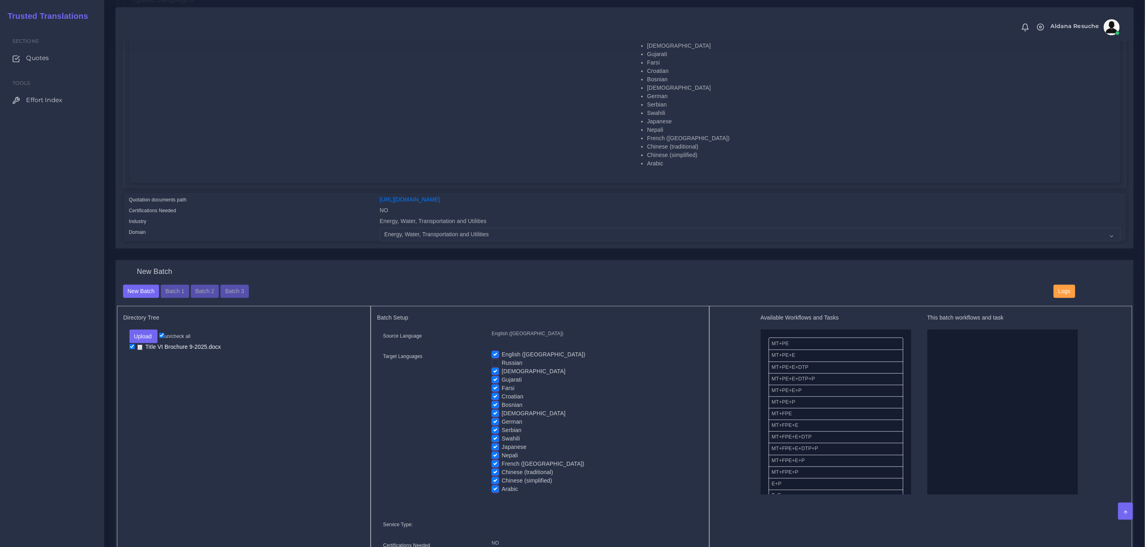
click at [496, 357] on input "English ([GEOGRAPHIC_DATA])" at bounding box center [495, 354] width 7 height 7
checkbox input "false"
click at [502, 371] on label "[DEMOGRAPHIC_DATA]" at bounding box center [534, 371] width 64 height 8
click at [496, 371] on input "[DEMOGRAPHIC_DATA]" at bounding box center [495, 370] width 7 height 7
checkbox input "false"
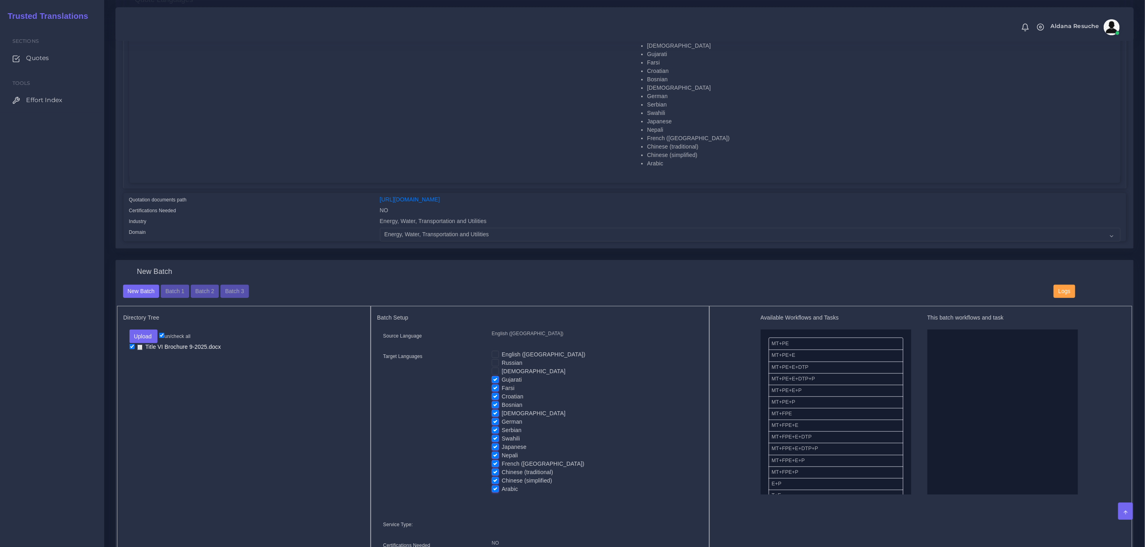
click at [502, 380] on label "Gujarati" at bounding box center [512, 380] width 20 height 8
click at [492, 380] on input "Gujarati" at bounding box center [495, 379] width 7 height 7
checkbox input "false"
click at [502, 396] on label "Croatian" at bounding box center [513, 397] width 22 height 8
click at [497, 396] on input "Croatian" at bounding box center [495, 396] width 7 height 7
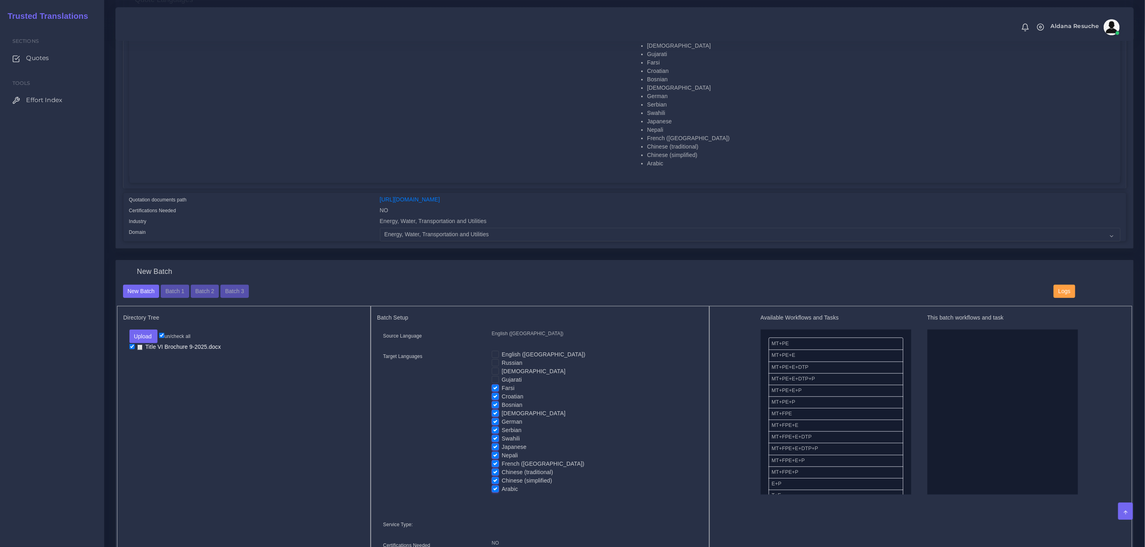
checkbox input "false"
click at [502, 409] on label "Bosnian" at bounding box center [512, 405] width 21 height 8
click at [497, 408] on input "Bosnian" at bounding box center [495, 404] width 7 height 7
checkbox input "false"
click at [502, 421] on label "German" at bounding box center [512, 422] width 20 height 8
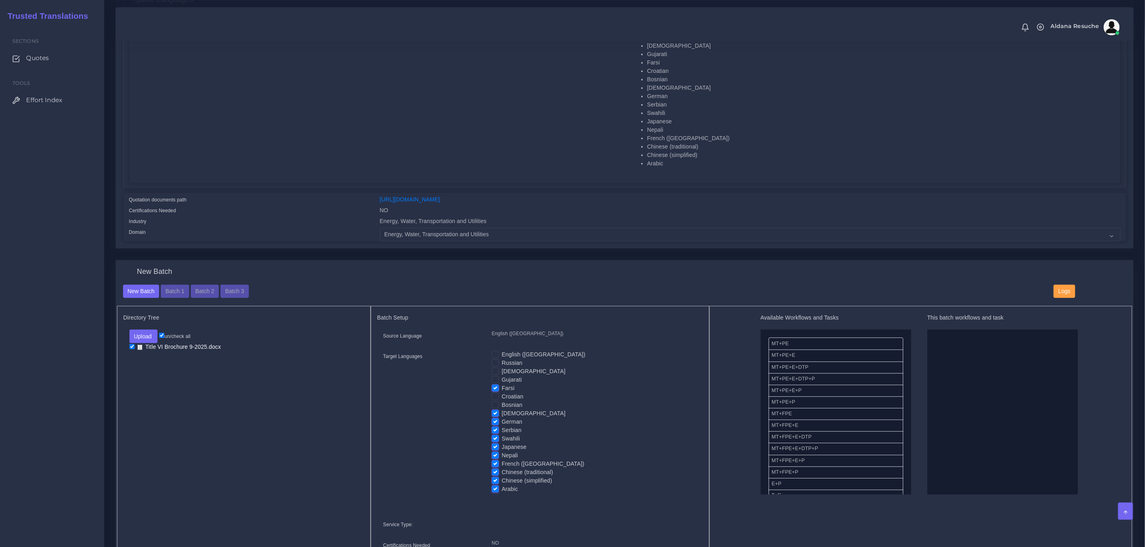
click at [497, 421] on input "German" at bounding box center [495, 421] width 7 height 7
checkbox input "false"
click at [502, 436] on label "Swahili" at bounding box center [511, 439] width 18 height 8
click at [495, 436] on input "Swahili" at bounding box center [495, 438] width 7 height 7
checkbox input "false"
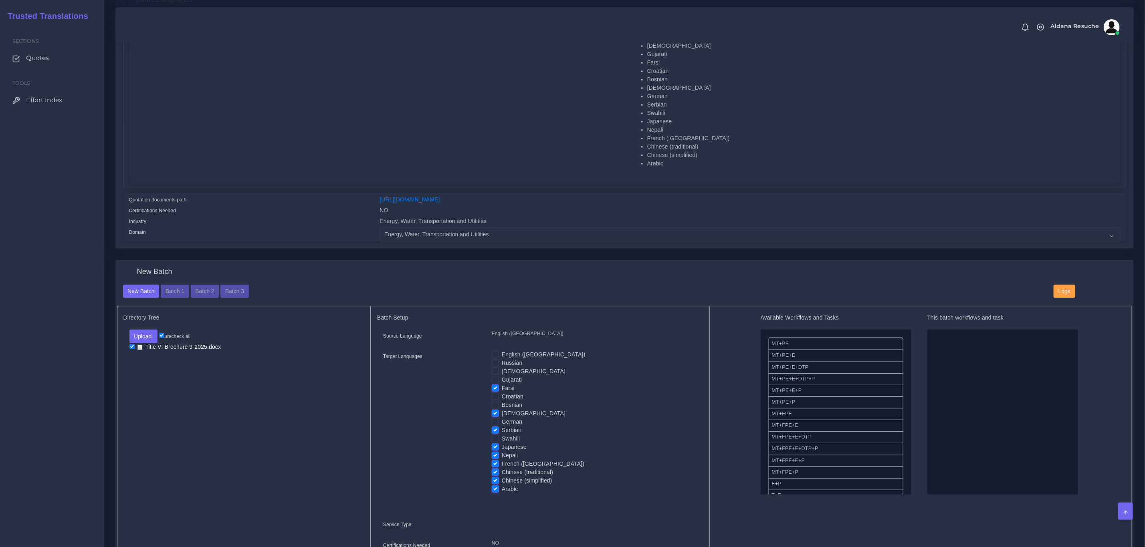
click at [502, 450] on label "Japanese" at bounding box center [514, 447] width 25 height 8
click at [494, 450] on input "Japanese" at bounding box center [495, 446] width 7 height 7
checkbox input "false"
click at [502, 461] on label "French ([GEOGRAPHIC_DATA])" at bounding box center [543, 464] width 83 height 8
click at [492, 461] on input "French ([GEOGRAPHIC_DATA])" at bounding box center [495, 463] width 7 height 7
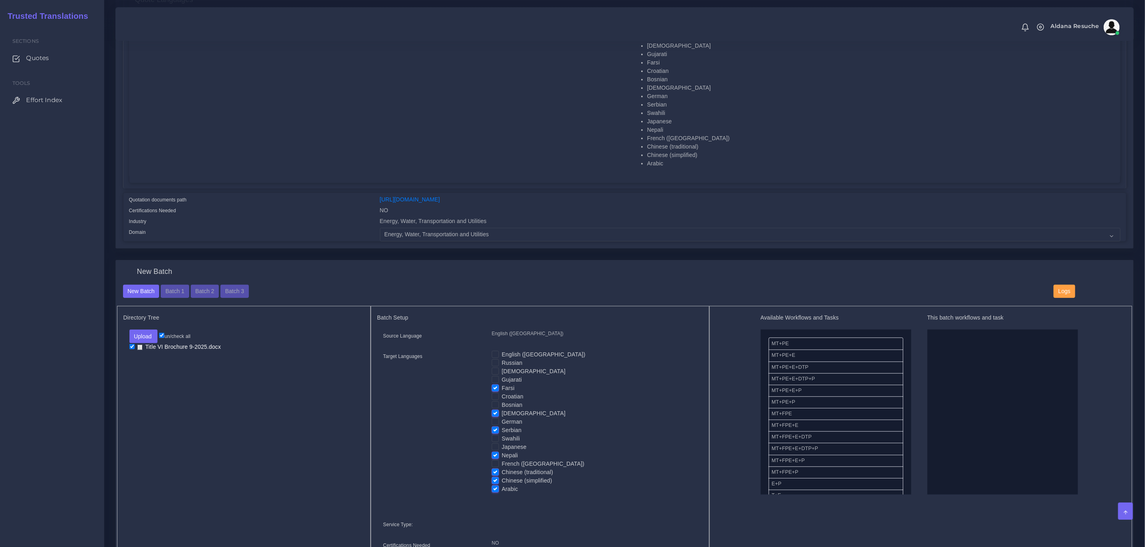
click at [502, 464] on label "French ([GEOGRAPHIC_DATA])" at bounding box center [543, 464] width 83 height 8
click at [492, 464] on input "French ([GEOGRAPHIC_DATA])" at bounding box center [495, 463] width 7 height 7
checkbox input "true"
click at [502, 474] on label "Chinese (traditional)" at bounding box center [527, 472] width 51 height 8
click at [494, 474] on input "Chinese (traditional)" at bounding box center [495, 471] width 7 height 7
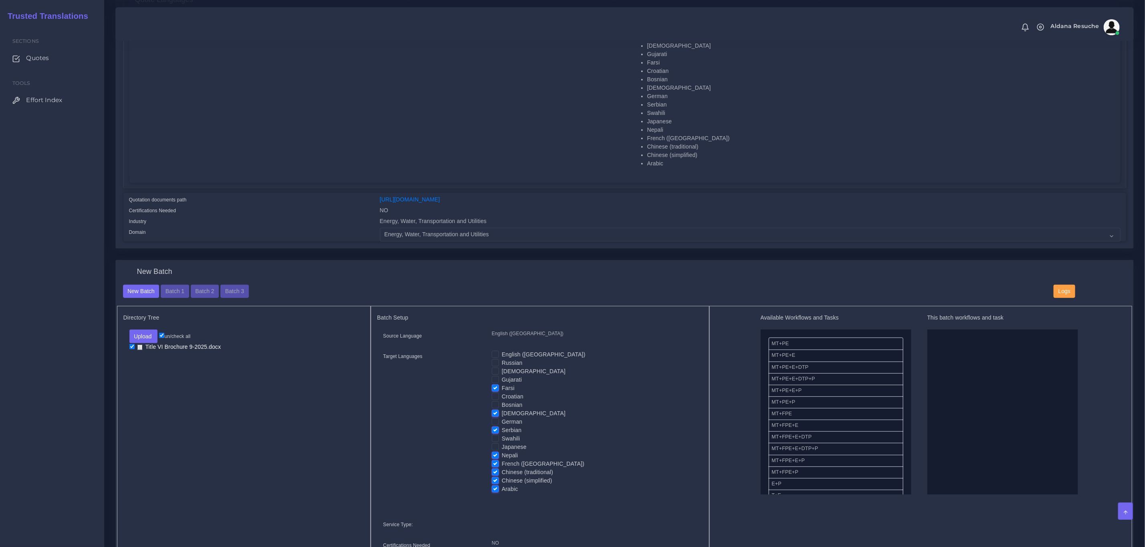
checkbox input "false"
click at [502, 481] on label "Chinese (simplified)" at bounding box center [527, 481] width 50 height 8
click at [494, 481] on input "Chinese (simplified)" at bounding box center [495, 480] width 7 height 7
checkbox input "false"
click at [494, 485] on input "Arabic" at bounding box center [495, 488] width 7 height 7
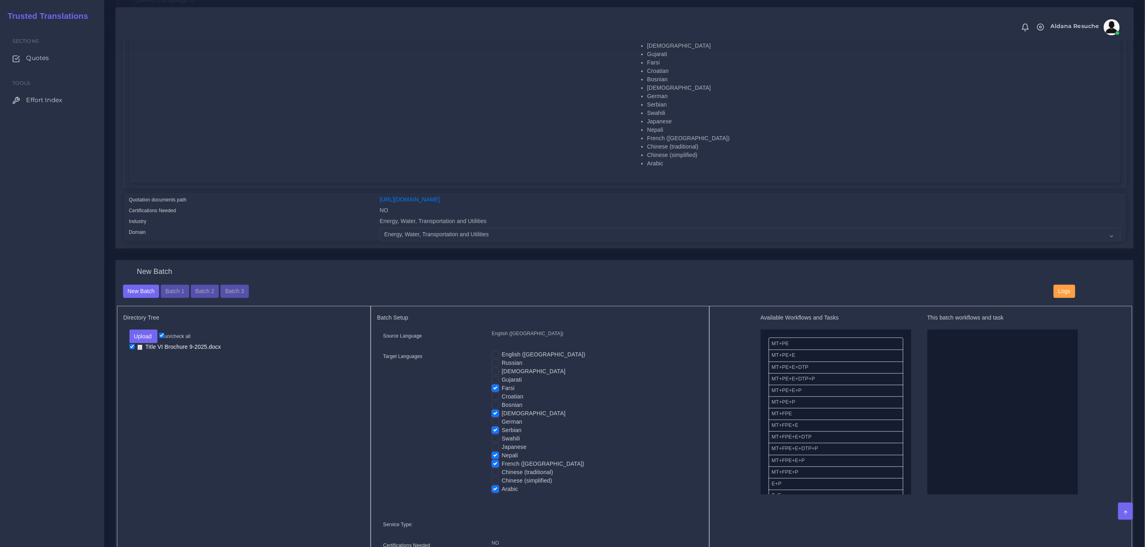
checkbox input "false"
click at [494, 460] on input "French ([GEOGRAPHIC_DATA])" at bounding box center [495, 463] width 7 height 7
click at [502, 462] on label "French ([GEOGRAPHIC_DATA])" at bounding box center [543, 464] width 83 height 8
click at [494, 462] on input "French ([GEOGRAPHIC_DATA])" at bounding box center [495, 463] width 7 height 7
checkbox input "true"
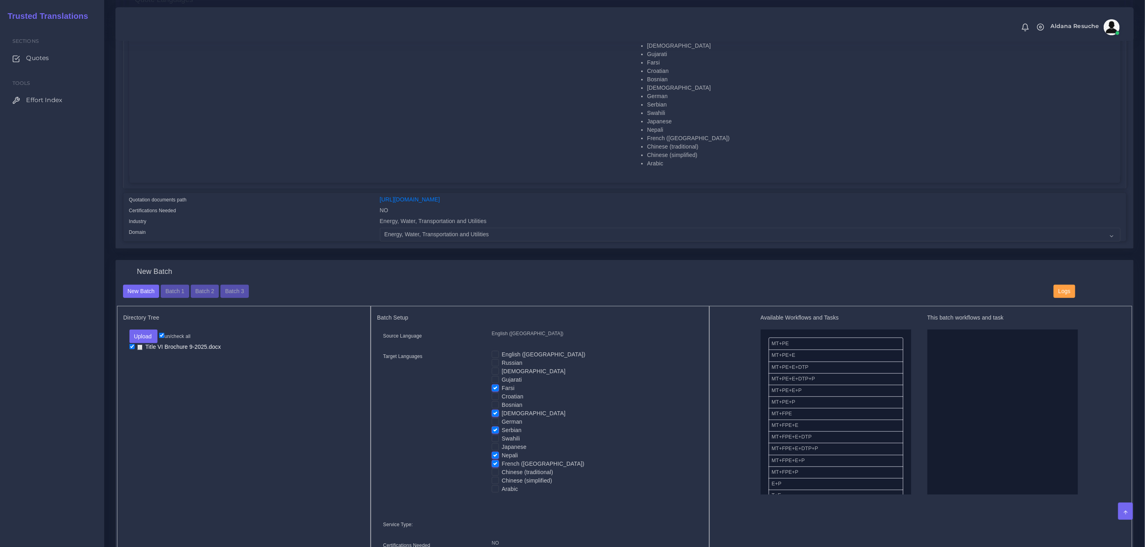
click at [502, 458] on label "Nepali" at bounding box center [510, 456] width 16 height 8
click at [494, 458] on input "Nepali" at bounding box center [495, 455] width 7 height 7
checkbox input "false"
click at [502, 460] on label "French ([GEOGRAPHIC_DATA])" at bounding box center [543, 464] width 83 height 8
click at [494, 460] on input "French ([GEOGRAPHIC_DATA])" at bounding box center [495, 463] width 7 height 7
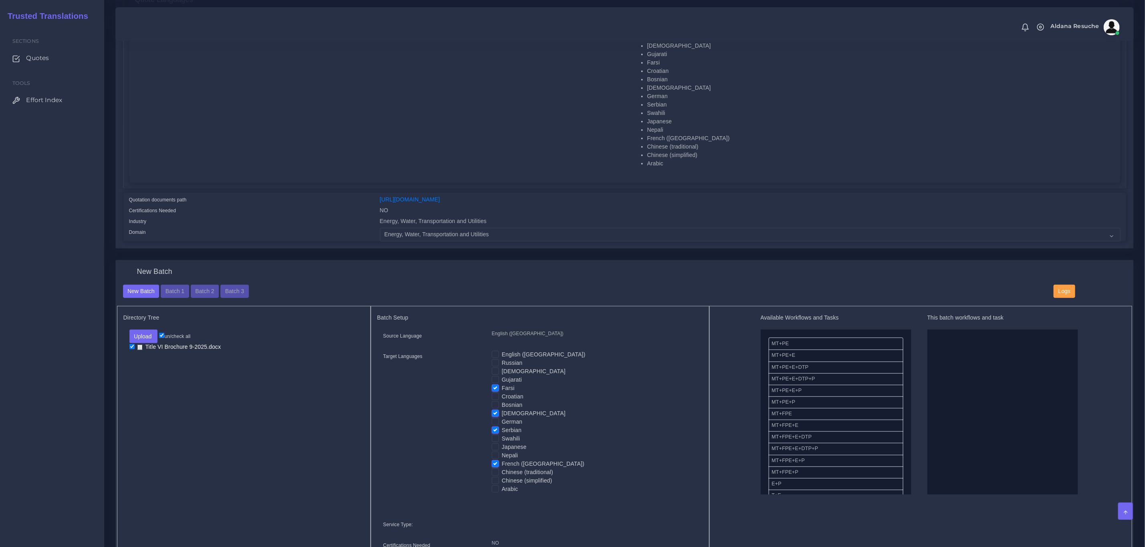
checkbox input "false"
click at [502, 429] on label "Serbian" at bounding box center [512, 430] width 20 height 8
click at [496, 429] on input "Serbian" at bounding box center [495, 429] width 7 height 7
checkbox input "false"
click at [502, 415] on label "[DEMOGRAPHIC_DATA]" at bounding box center [534, 413] width 64 height 8
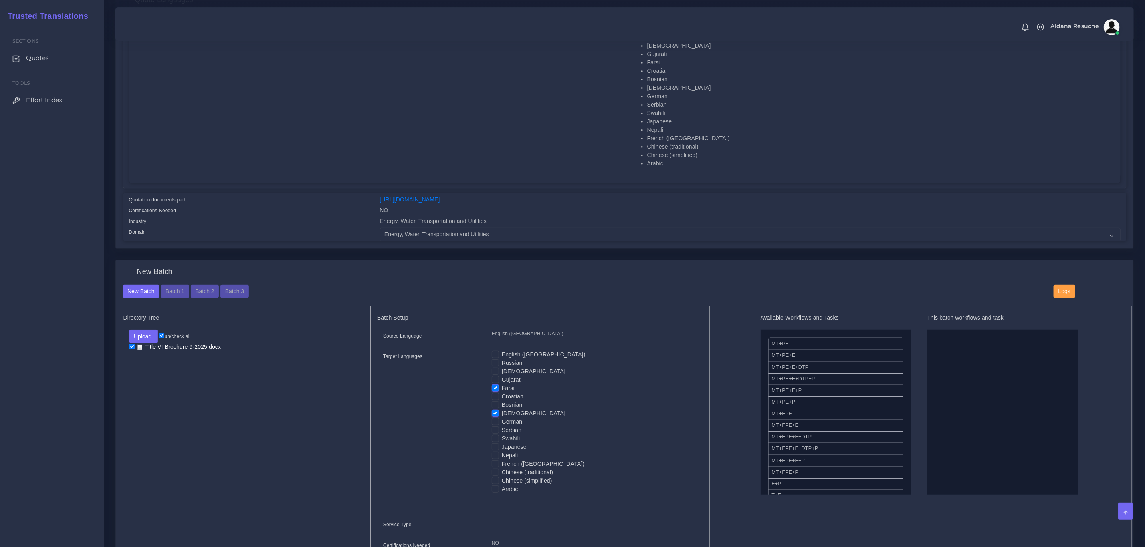
click at [495, 415] on input "[DEMOGRAPHIC_DATA]" at bounding box center [495, 412] width 7 height 7
checkbox input "false"
drag, startPoint x: 819, startPoint y: 379, endPoint x: 979, endPoint y: 374, distance: 160.4
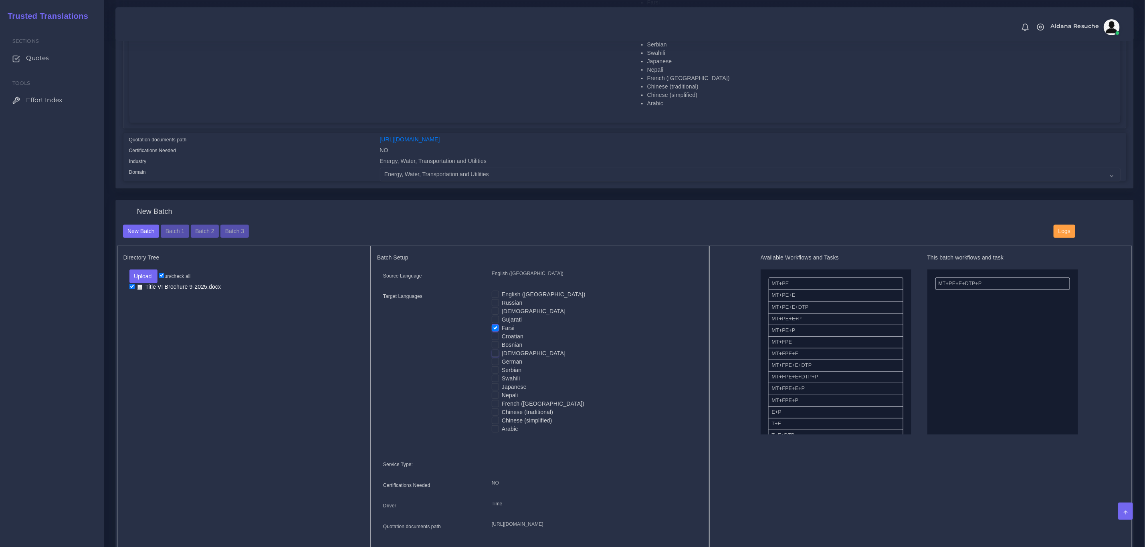
scroll to position [361, 0]
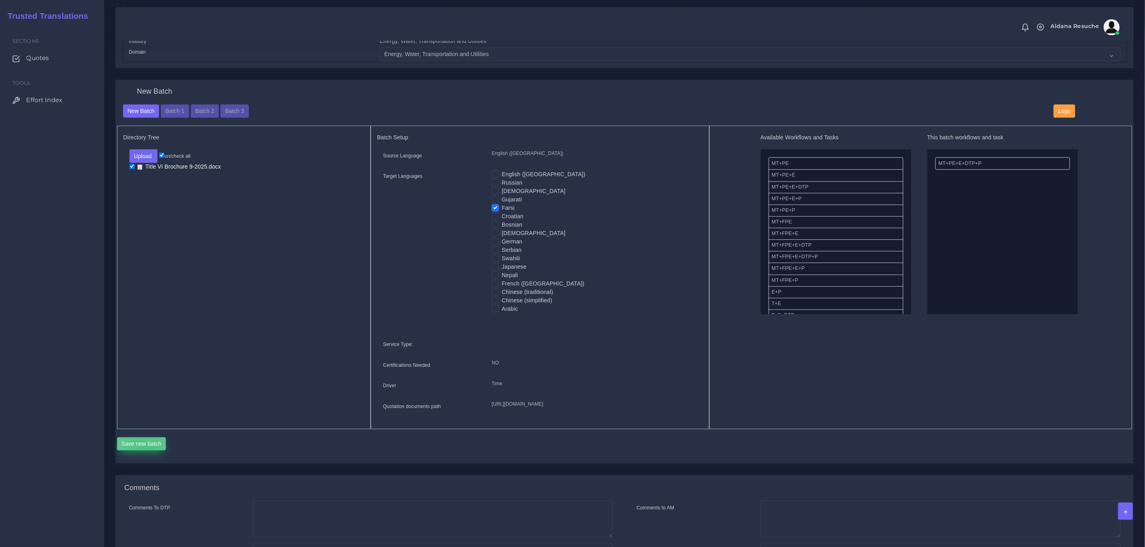
click at [148, 451] on button "Save new batch" at bounding box center [141, 445] width 49 height 14
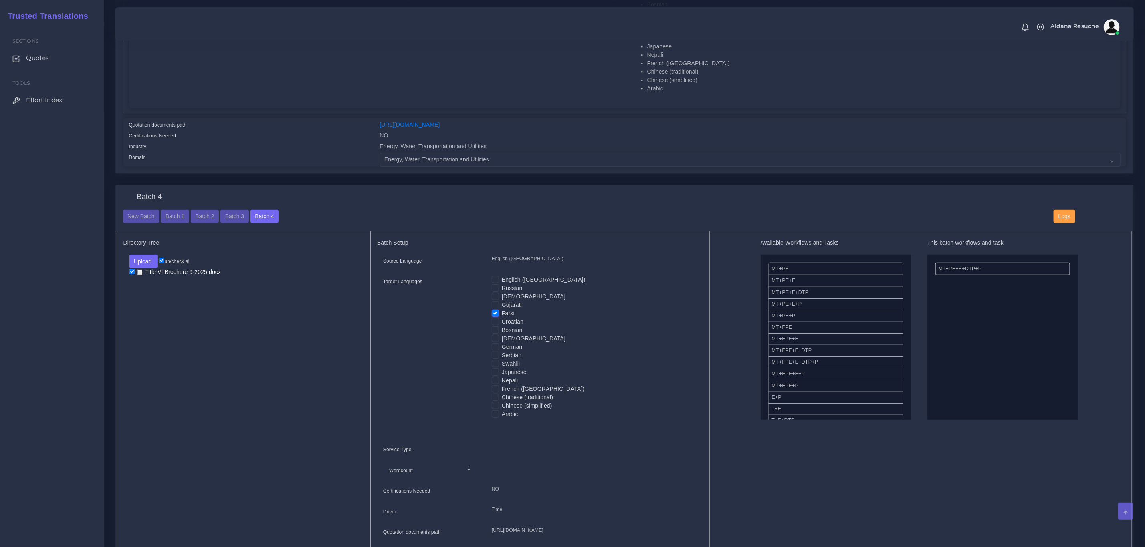
scroll to position [300, 0]
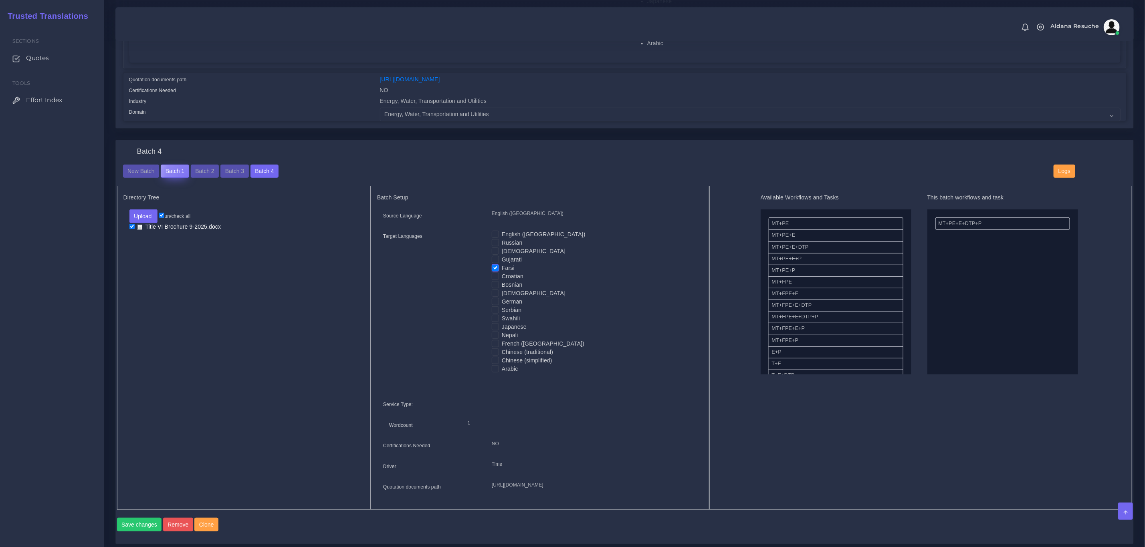
click at [188, 177] on button "Batch 1" at bounding box center [175, 172] width 28 height 14
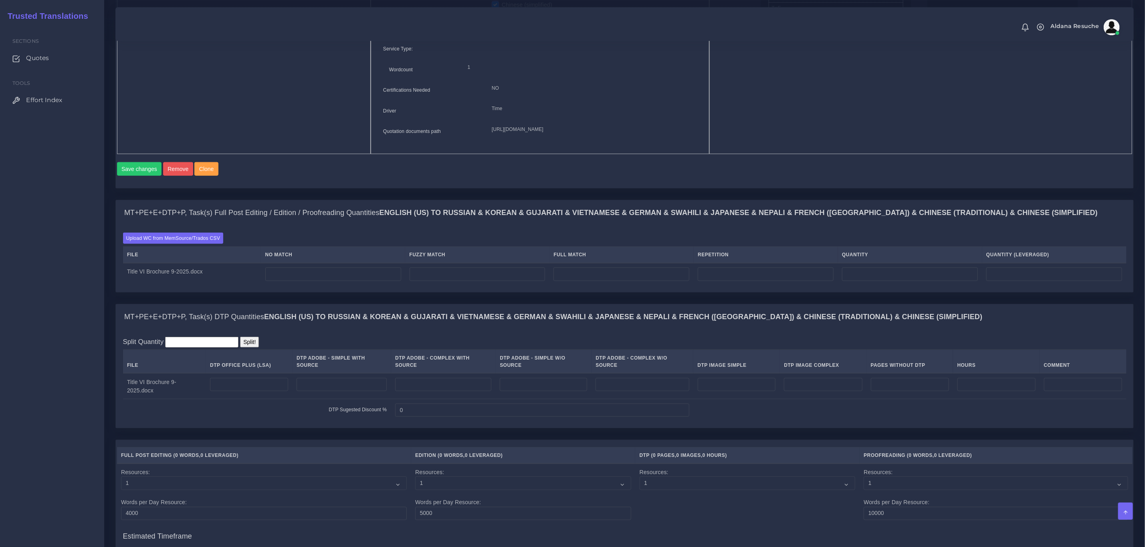
scroll to position [541, 0]
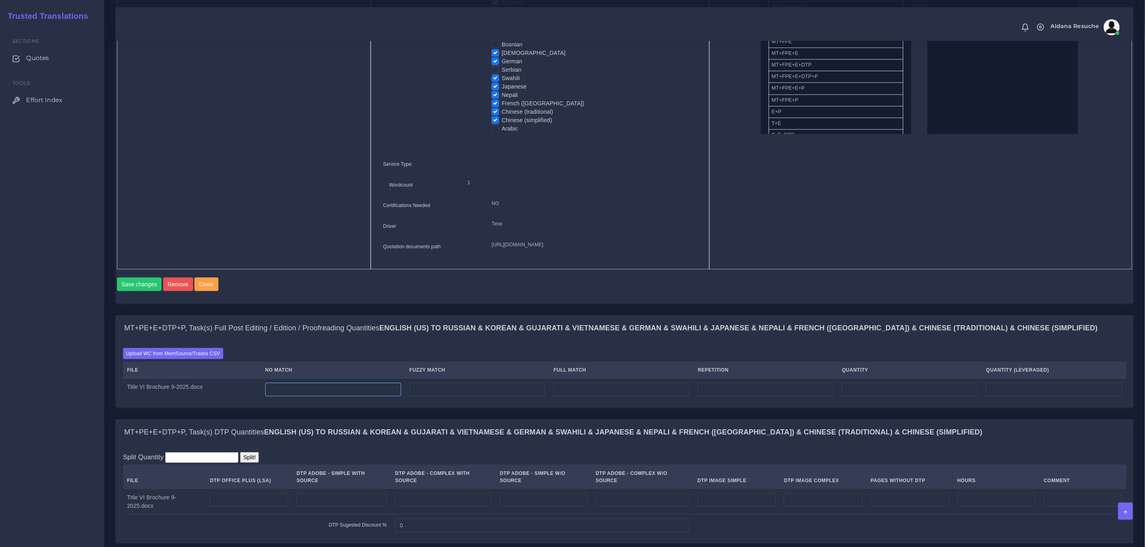
click at [325, 397] on input "number" at bounding box center [333, 390] width 136 height 14
type input "166"
click at [474, 304] on div "Batch 1 New Batch Batch 1 Batch 2 Batch 3 Batch 4 Logs Files" at bounding box center [624, 102] width 1017 height 404
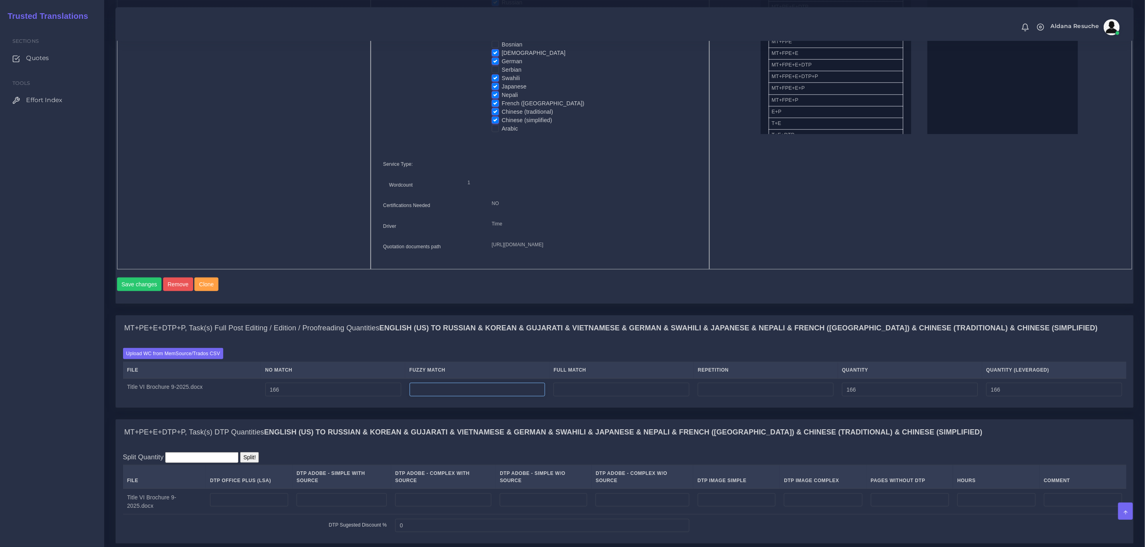
click at [507, 397] on input "number" at bounding box center [477, 390] width 136 height 14
type input "174"
type input "340"
type input "253"
click at [606, 315] on div "Batch 1 New Batch Batch 1 Batch 2 Batch 3 Batch 4" at bounding box center [624, 107] width 1030 height 416
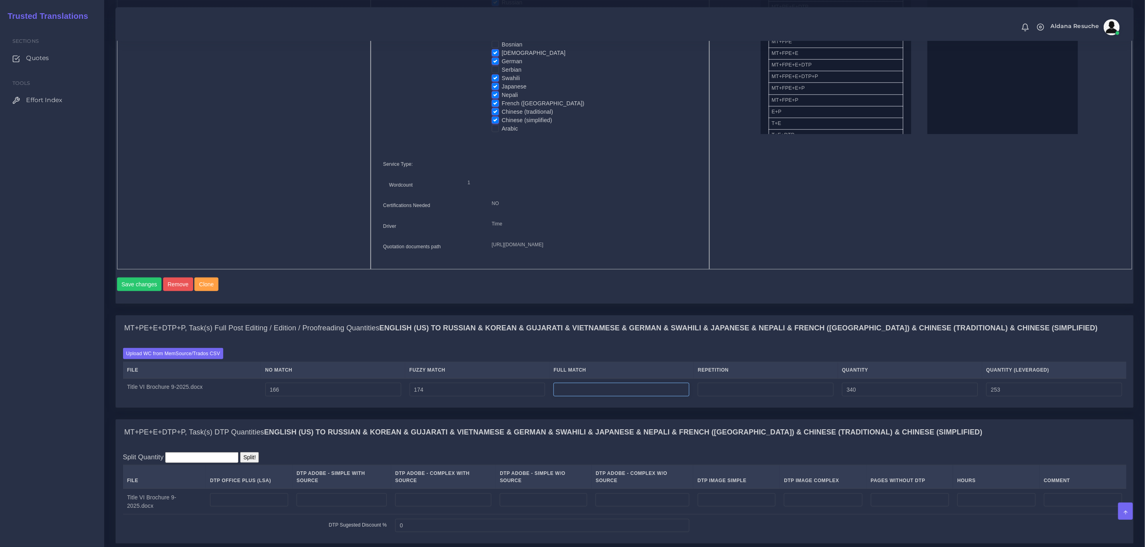
click at [643, 397] on input "number" at bounding box center [621, 390] width 136 height 14
type input "184"
type input "524"
type input "299"
click at [654, 304] on div "Batch 1 New Batch Batch 1 Batch 2 Batch 3 Batch 4 Logs Files" at bounding box center [624, 102] width 1017 height 404
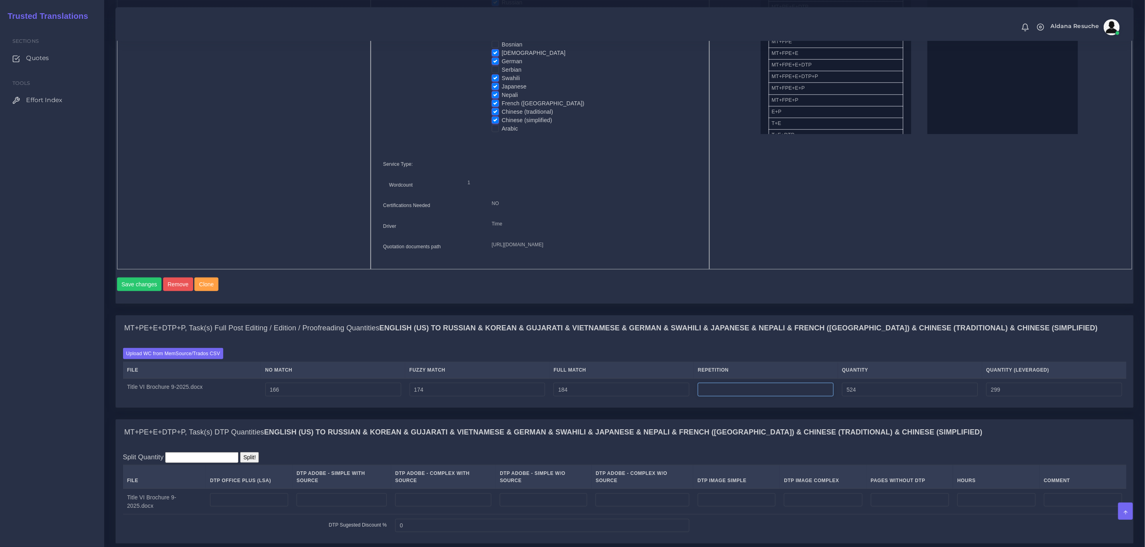
click at [740, 397] on input "number" at bounding box center [766, 390] width 136 height 14
type input "7"
type input "531"
type input "300"
click at [240, 499] on td at bounding box center [249, 502] width 87 height 26
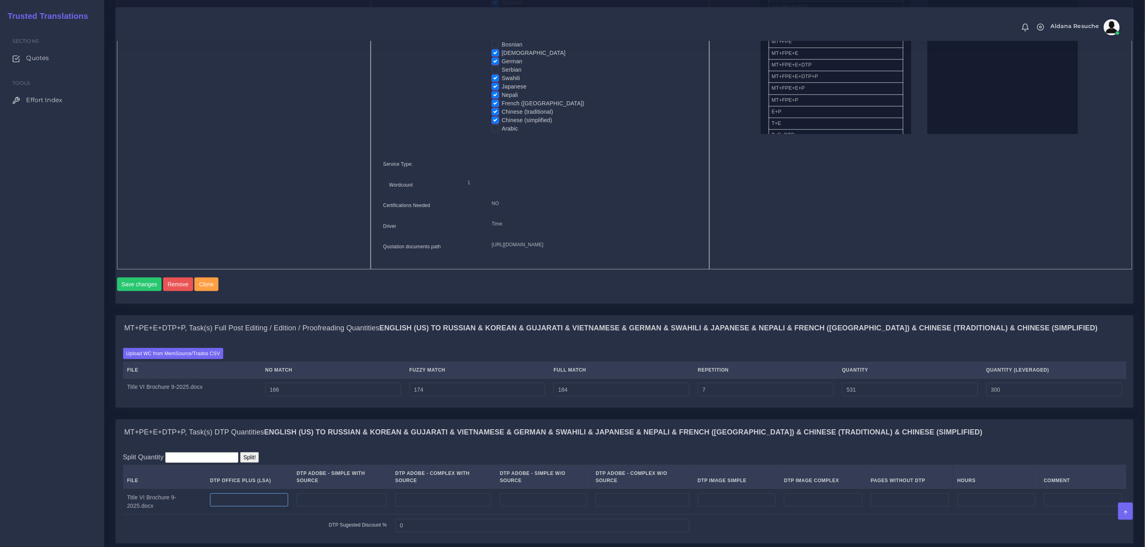
click at [243, 507] on input "number" at bounding box center [249, 501] width 78 height 14
type input "2"
click at [714, 507] on input "number" at bounding box center [737, 501] width 78 height 14
type input "1"
click at [694, 408] on div "Upload WC from MemSource/Trados CSV File No Match Fuzzy Match Full Match Repeti…" at bounding box center [624, 374] width 1017 height 67
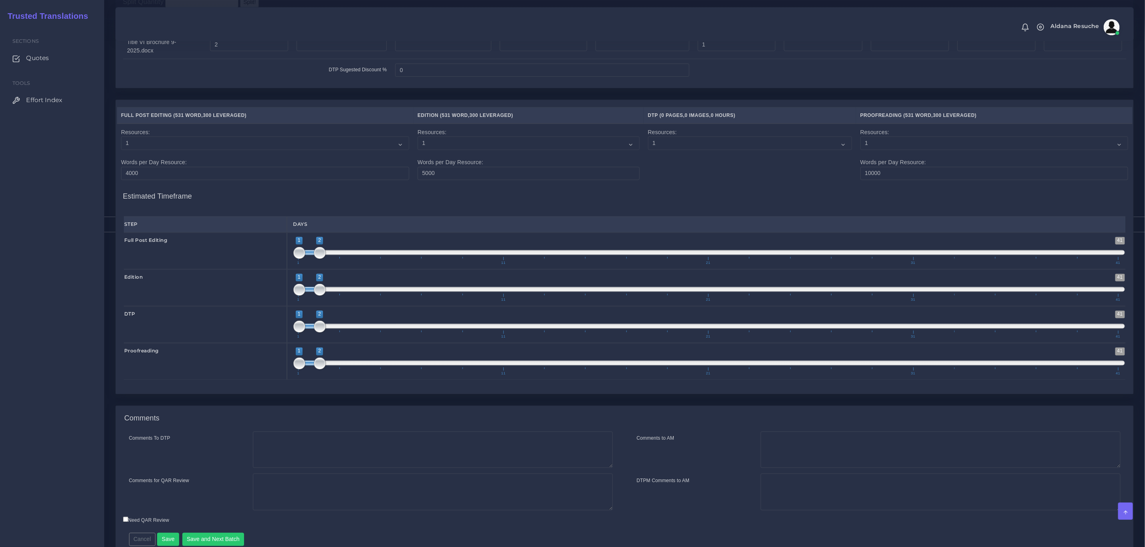
scroll to position [1044, 0]
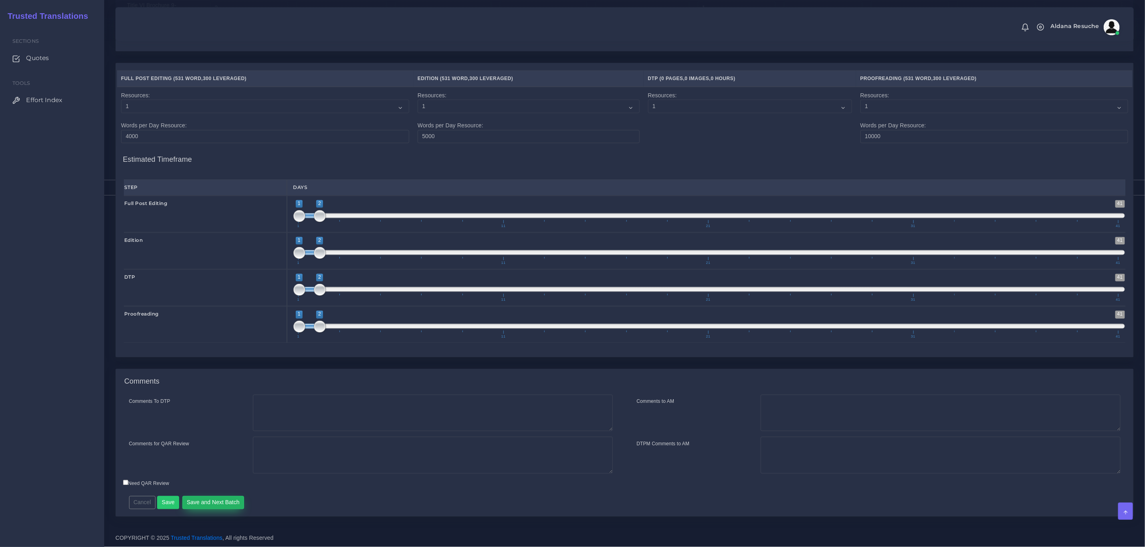
click at [199, 504] on button "Save and Next Batch" at bounding box center [213, 503] width 62 height 14
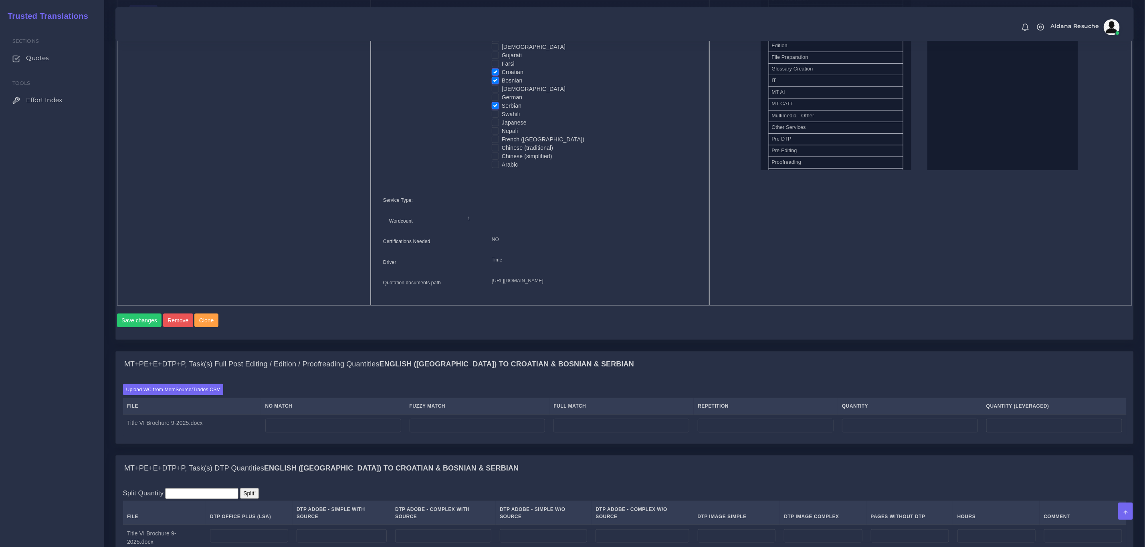
scroll to position [541, 0]
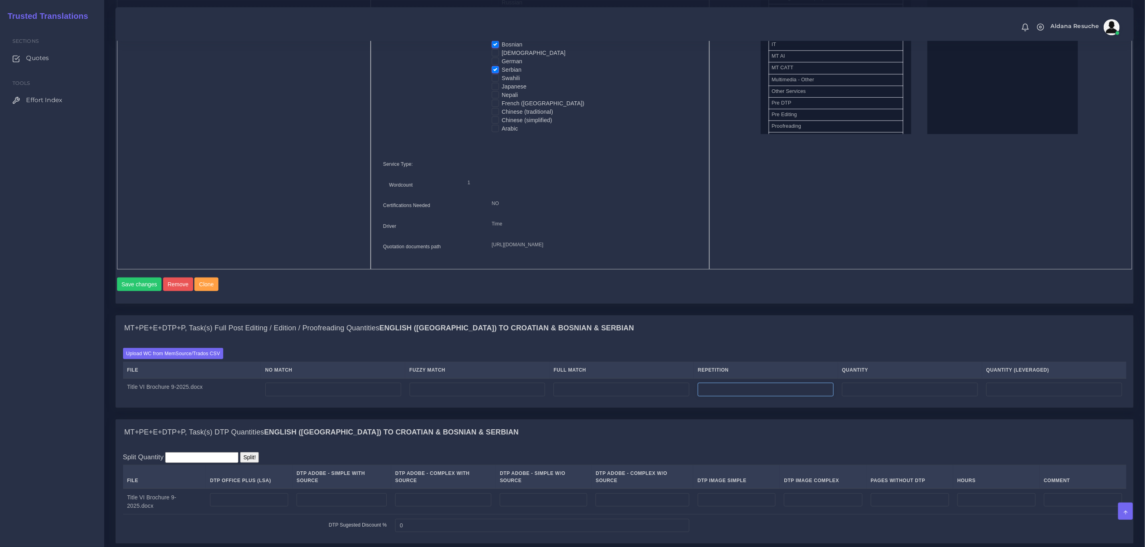
click at [719, 397] on input "number" at bounding box center [766, 390] width 136 height 14
type input "7"
type input "1"
click at [811, 341] on div "MT+PE+E+DTP+P, Task(s) Full Post Editing / Edition / Proofreading Quantities En…" at bounding box center [624, 329] width 1017 height 26
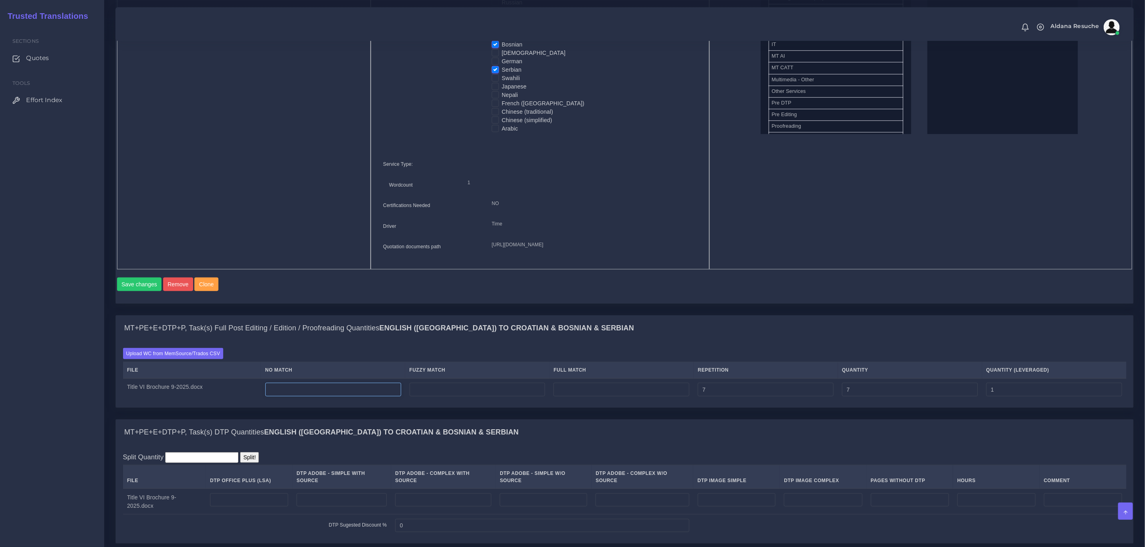
click at [305, 397] on input "number" at bounding box center [333, 390] width 136 height 14
type input "524"
type input "531"
type input "525"
click at [810, 368] on div "Upload WC from MemSource/Trados CSV File No Match Fuzzy Match Full Match Repeti…" at bounding box center [624, 374] width 1003 height 52
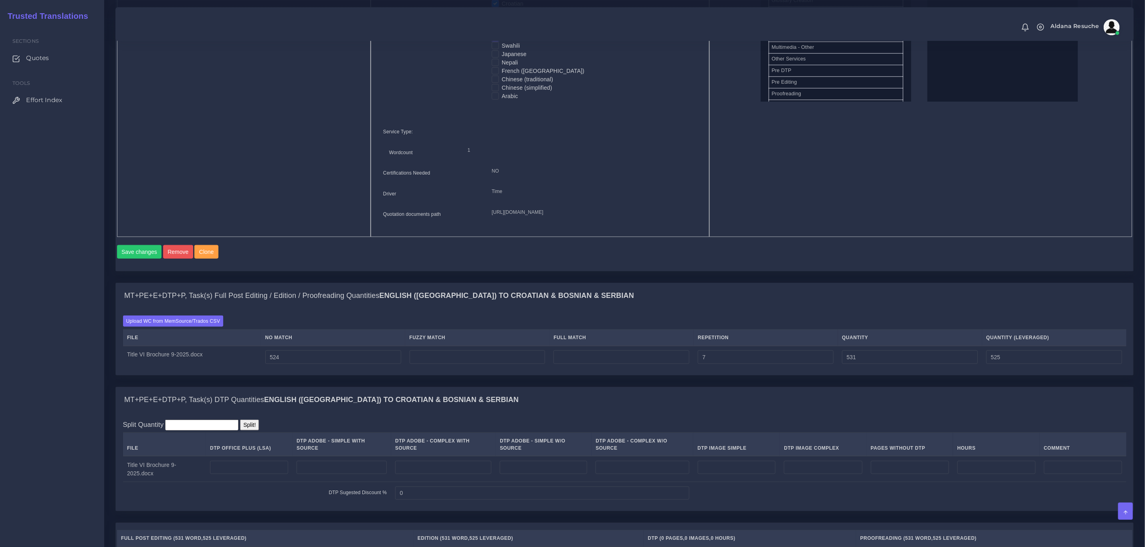
scroll to position [601, 0]
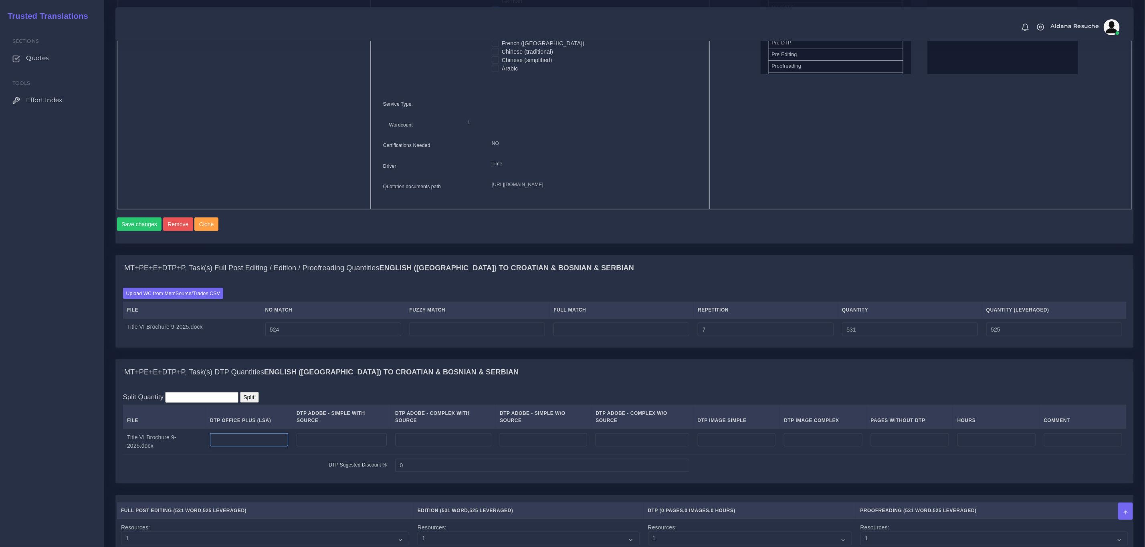
click at [275, 446] on input "number" at bounding box center [249, 441] width 78 height 14
type input "2"
click at [741, 447] on input "number" at bounding box center [737, 441] width 78 height 14
type input "1"
click at [726, 385] on div "MT+PE+E+DTP+P, Task(s) DTP Quantities English (US) TO Croatian & Bosnian & Serb…" at bounding box center [624, 373] width 1017 height 26
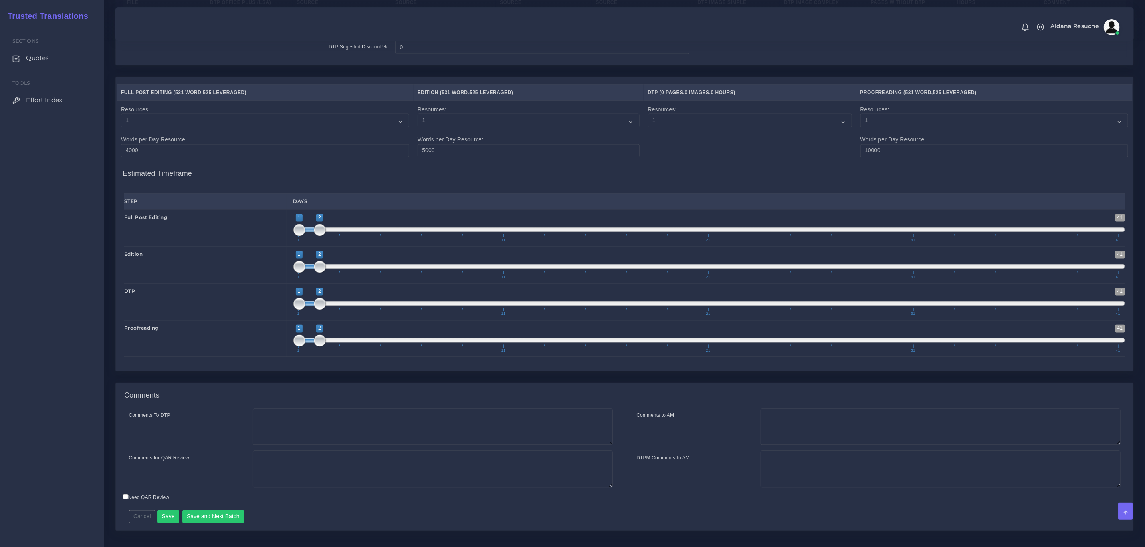
scroll to position [1044, 0]
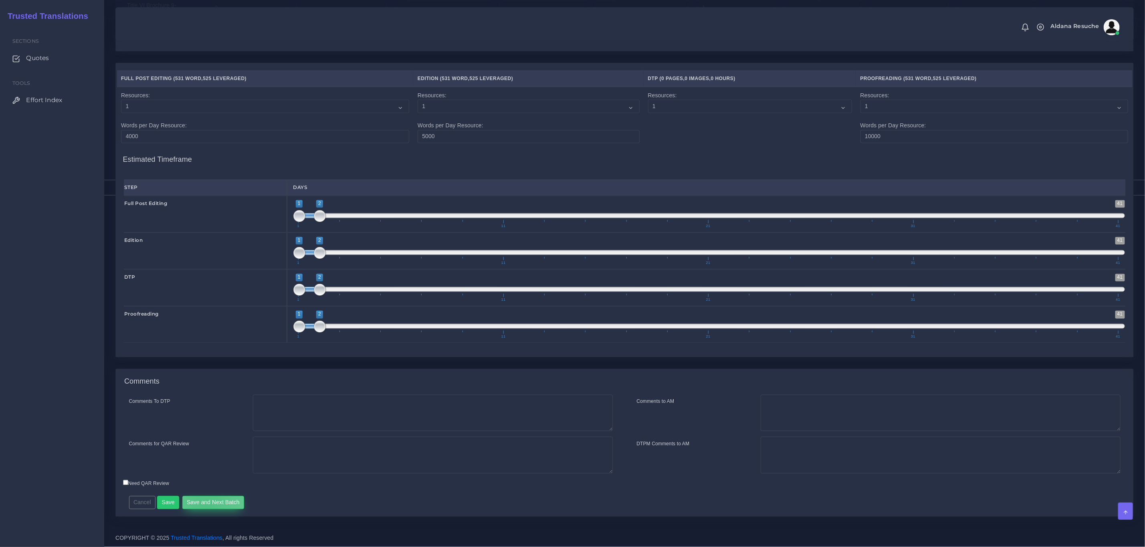
click at [204, 507] on button "Save and Next Batch" at bounding box center [213, 503] width 62 height 14
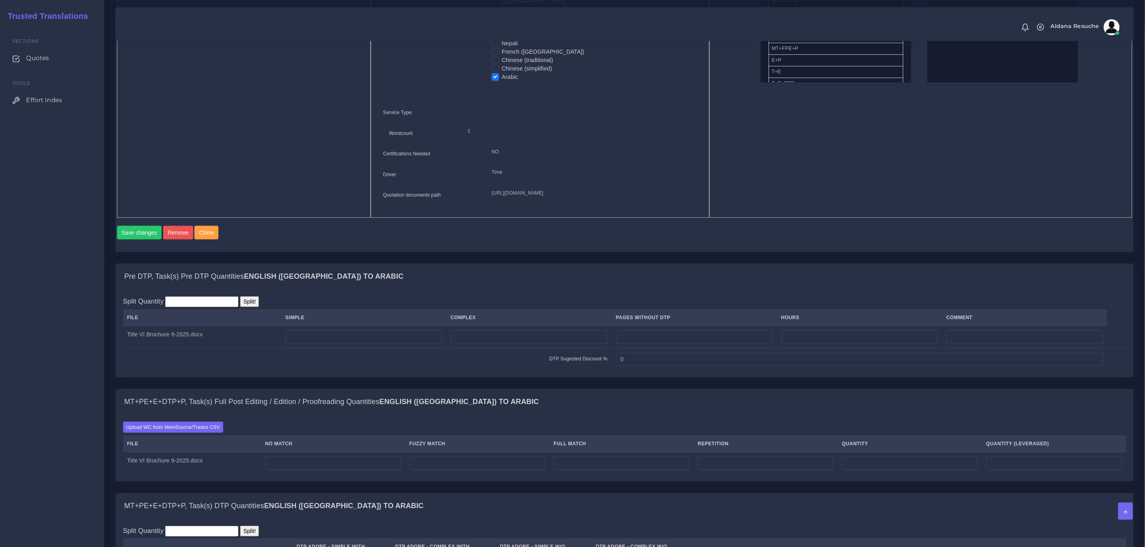
scroll to position [661, 0]
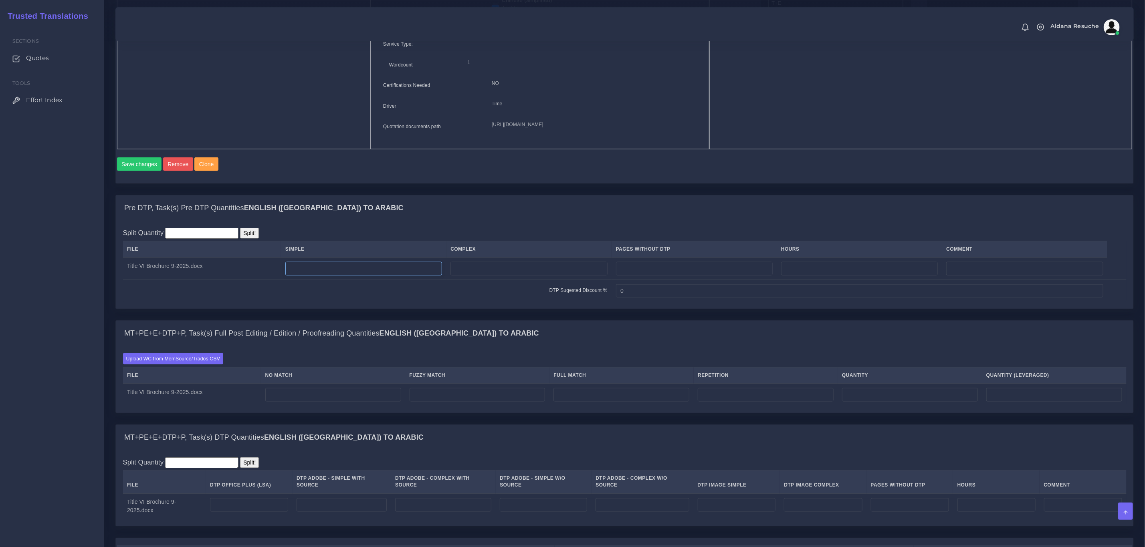
click at [438, 276] on input "number" at bounding box center [363, 269] width 157 height 14
type input "1"
click at [490, 276] on input "number" at bounding box center [528, 269] width 157 height 14
type input "1"
click at [492, 248] on div "Split Quantity Split! File Simple Complex Pages Without DTP Hours Comment 1 1" at bounding box center [624, 265] width 1003 height 74
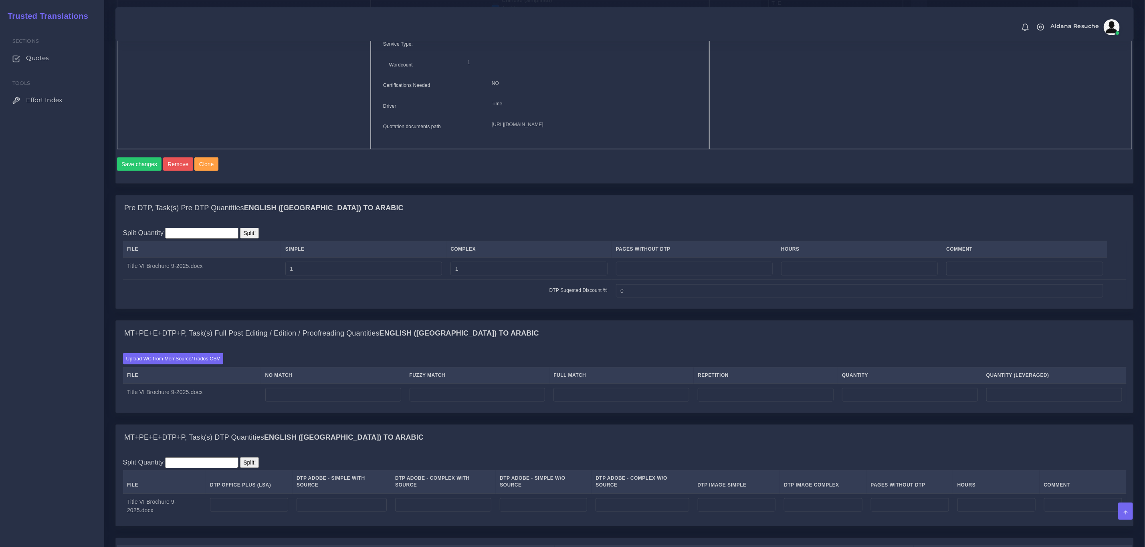
scroll to position [721, 0]
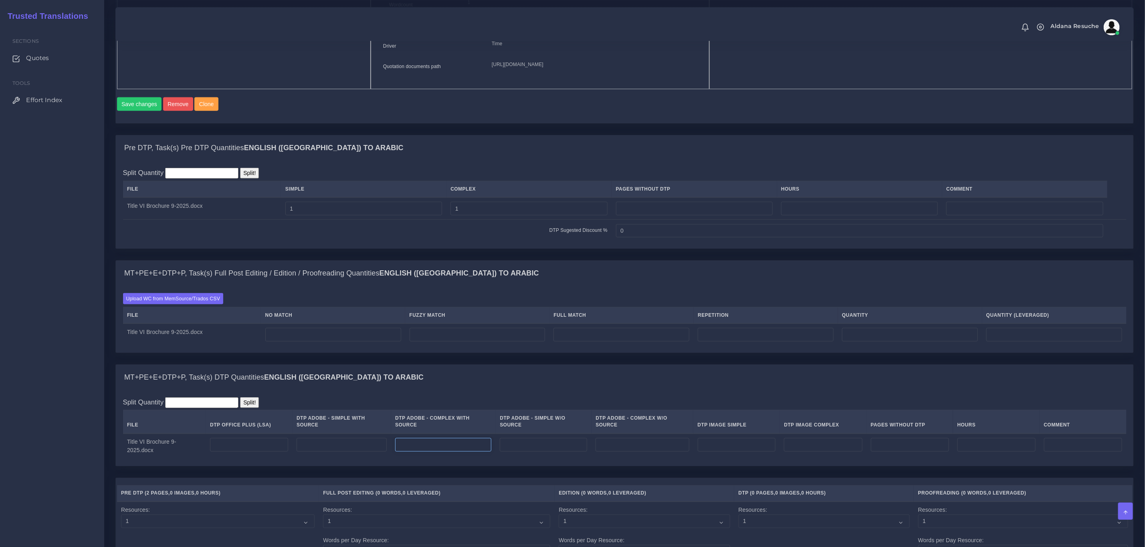
click at [452, 452] on input "number" at bounding box center [443, 445] width 96 height 14
type input "2"
click at [730, 452] on input "number" at bounding box center [737, 445] width 78 height 14
type input "1"
click at [677, 386] on div "MT+PE+E+DTP+P, Task(s) DTP Quantities English (US) TO Arabic" at bounding box center [624, 378] width 1017 height 26
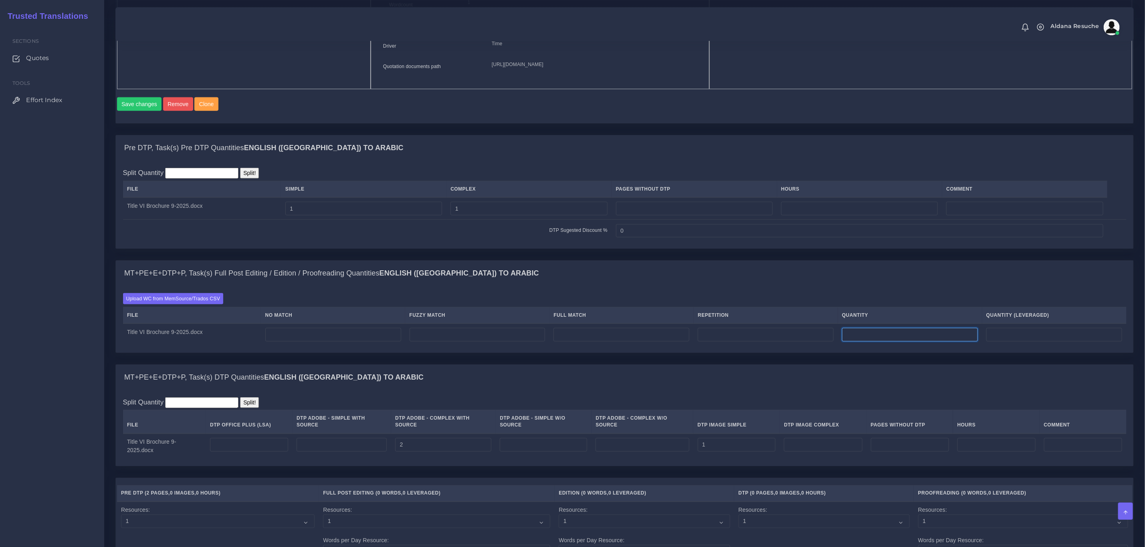
click at [859, 342] on input "number" at bounding box center [910, 335] width 136 height 14
click at [760, 342] on input "number" at bounding box center [766, 335] width 136 height 14
type input "7"
type input "1"
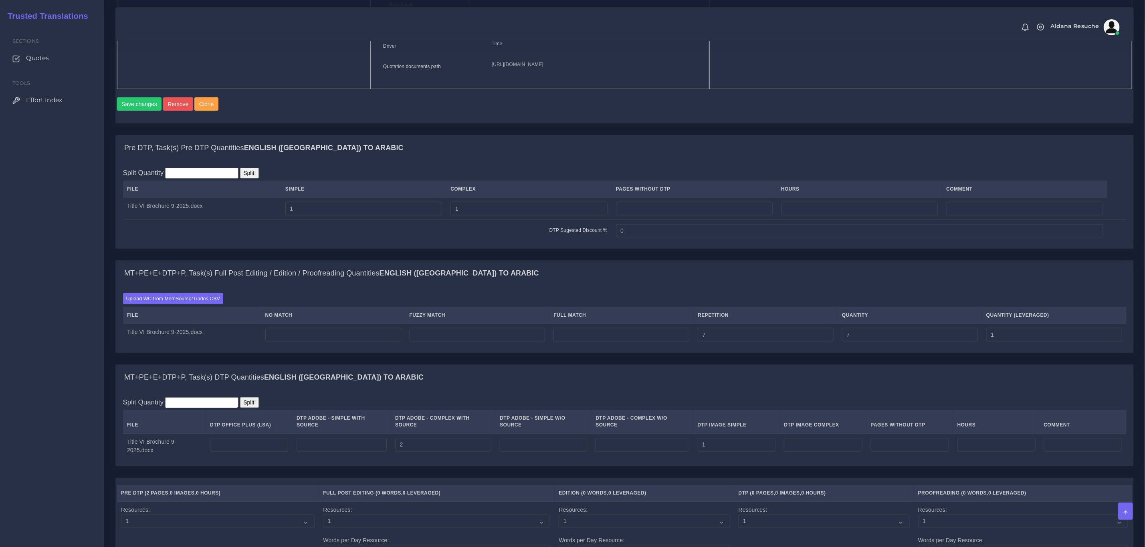
click at [607, 286] on div "MT+PE+E+DTP+P, Task(s) Full Post Editing / Edition / Proofreading Quantities En…" at bounding box center [624, 274] width 1017 height 26
click at [332, 342] on input "number" at bounding box center [333, 335] width 136 height 14
type input "233"
type input "240"
type input "234"
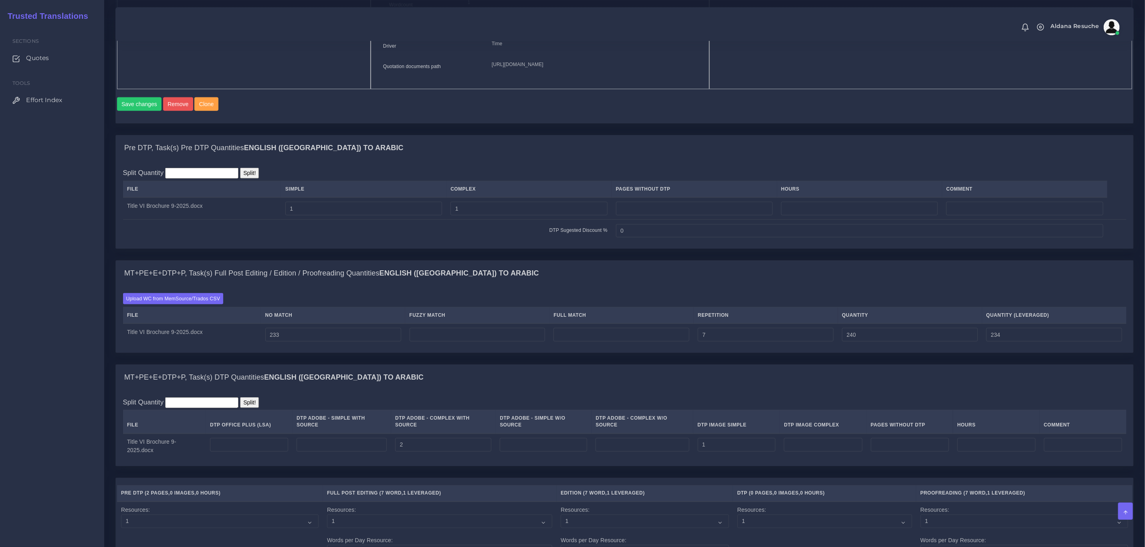
click at [336, 260] on div "Pre DTP, Task(s) Pre DTP Quantities English ([GEOGRAPHIC_DATA]) TO Arabic Split…" at bounding box center [624, 197] width 1030 height 125
click at [476, 342] on input "number" at bounding box center [477, 335] width 136 height 14
type input "152"
type input "392"
type input "310"
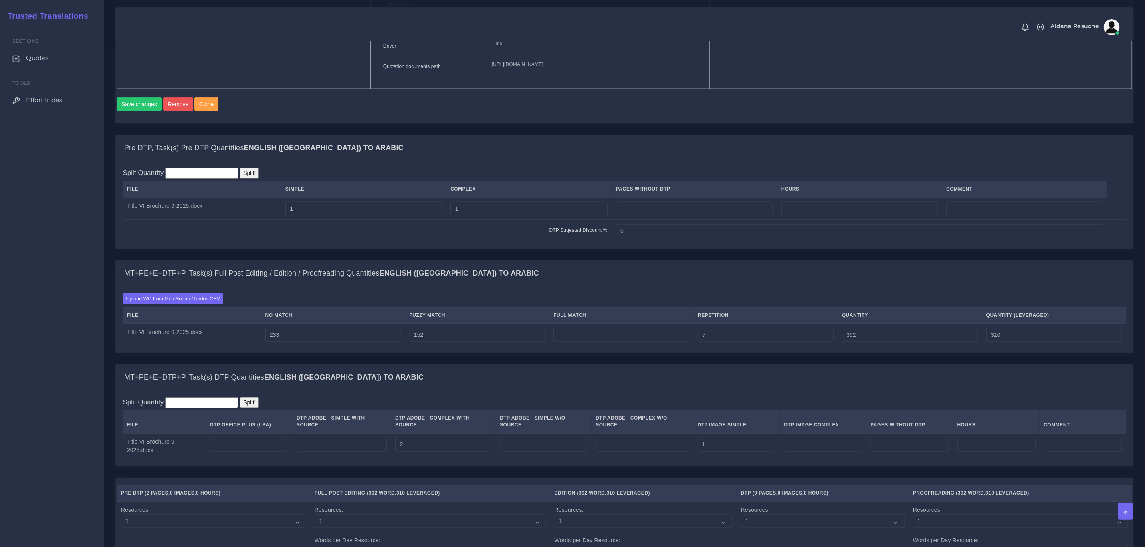
click at [670, 286] on div "MT+PE+E+DTP+P, Task(s) Full Post Editing / Edition / Proofreading Quantities En…" at bounding box center [624, 274] width 1017 height 26
click at [639, 346] on td at bounding box center [621, 335] width 144 height 22
click at [641, 342] on input "number" at bounding box center [621, 335] width 136 height 14
type input "139"
type input "531"
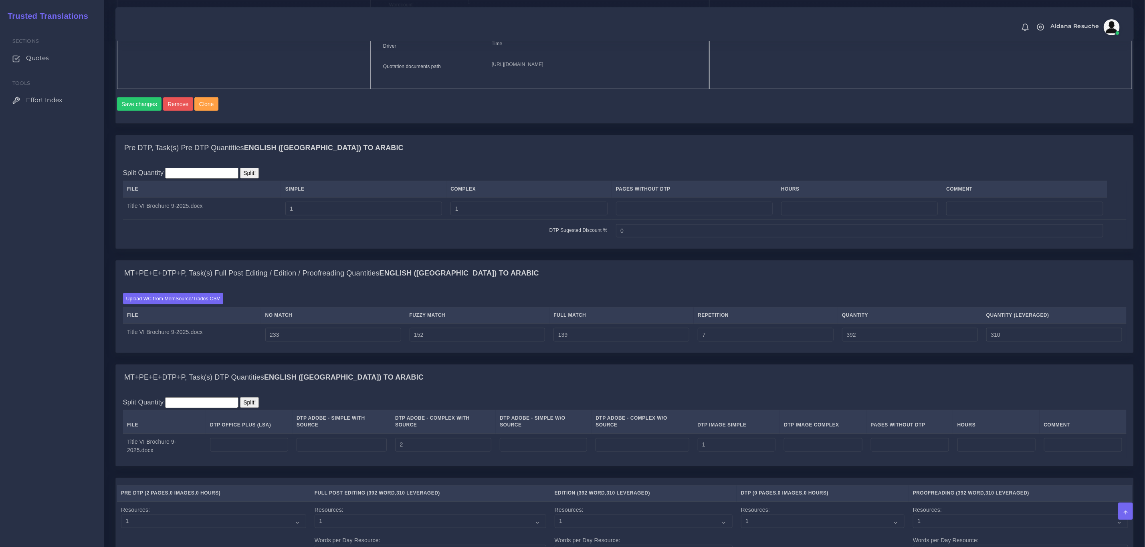
type input "345"
click at [796, 260] on div "Pre DTP, Task(s) Pre DTP Quantities English ([GEOGRAPHIC_DATA]) TO Arabic Split…" at bounding box center [624, 197] width 1030 height 125
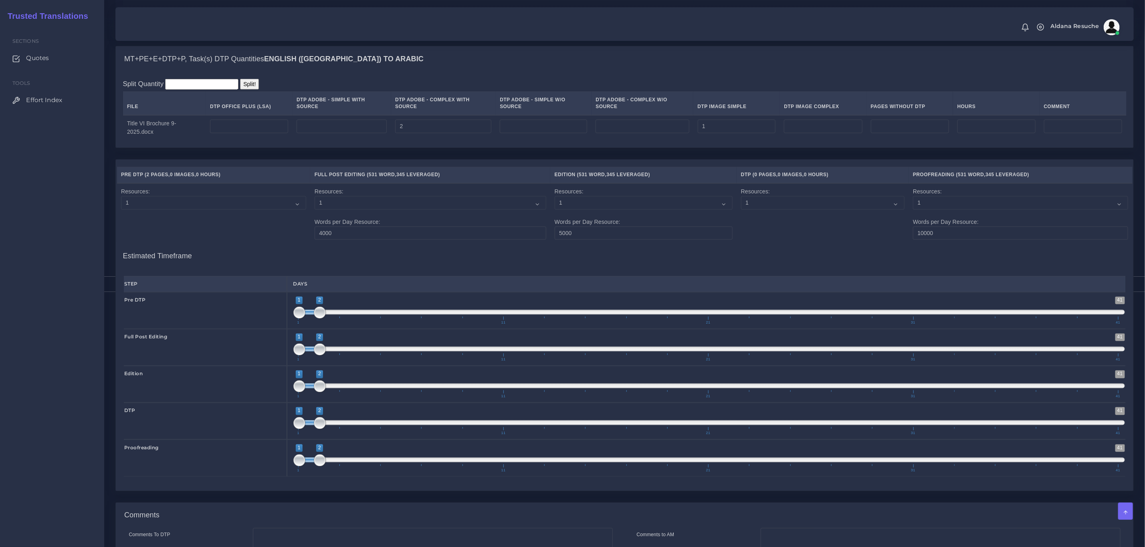
scroll to position [1185, 0]
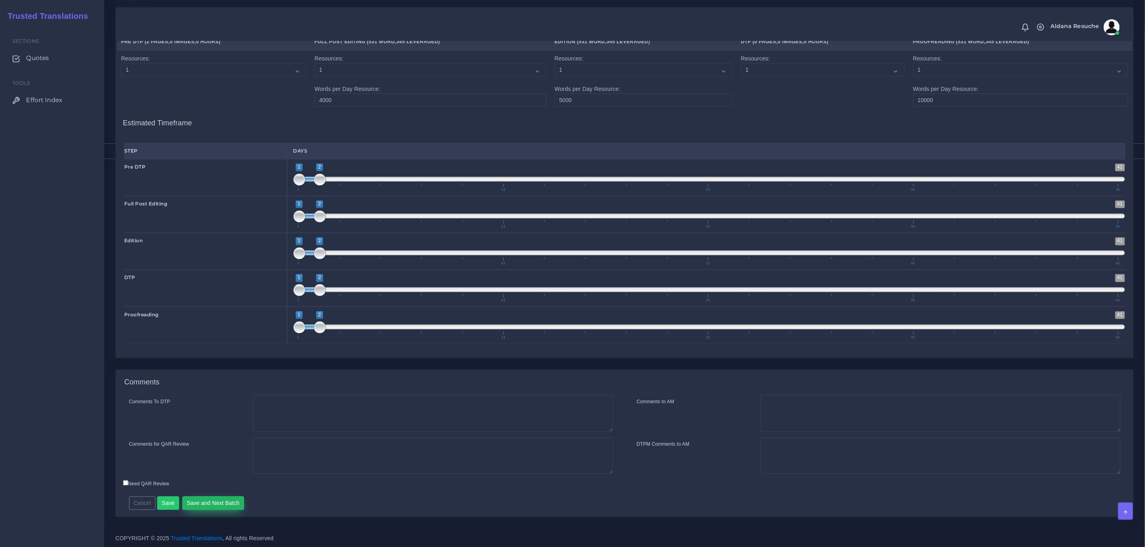
click at [213, 499] on button "Save and Next Batch" at bounding box center [213, 503] width 62 height 14
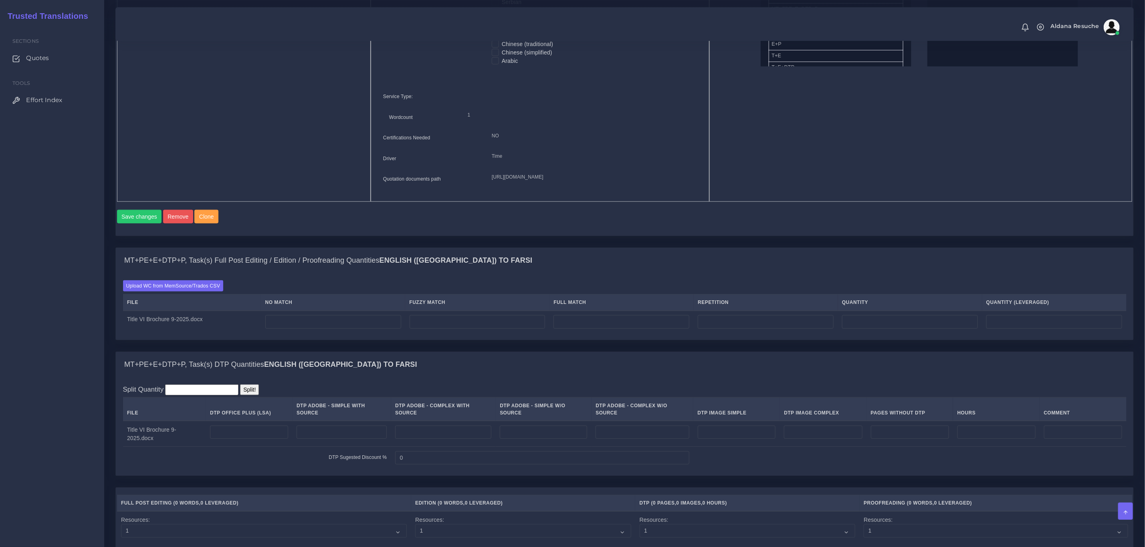
scroll to position [661, 0]
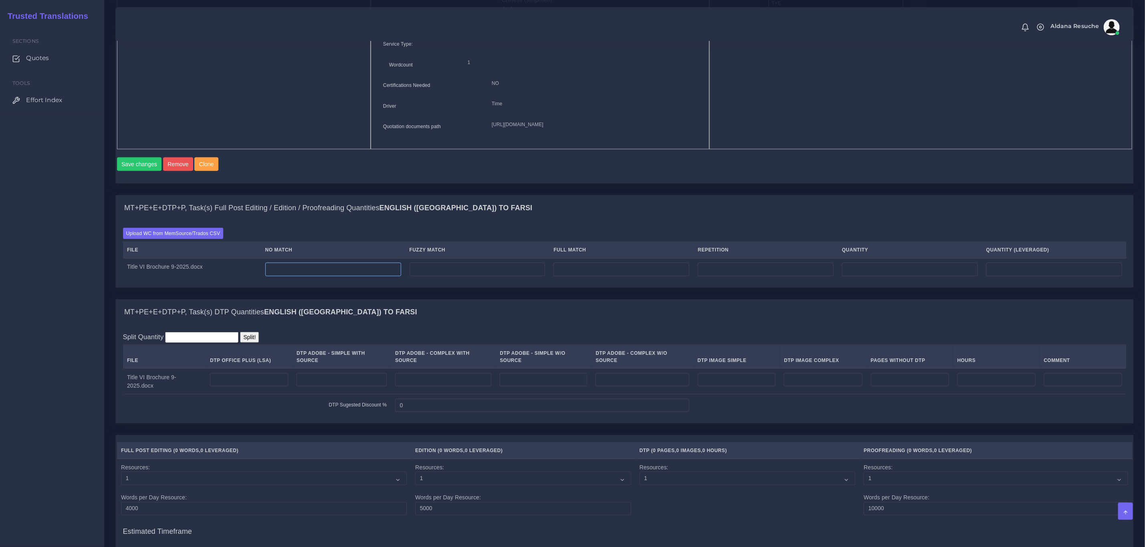
click at [355, 276] on input "number" at bounding box center [333, 270] width 136 height 14
type input "166"
click at [855, 278] on td "166" at bounding box center [910, 269] width 144 height 22
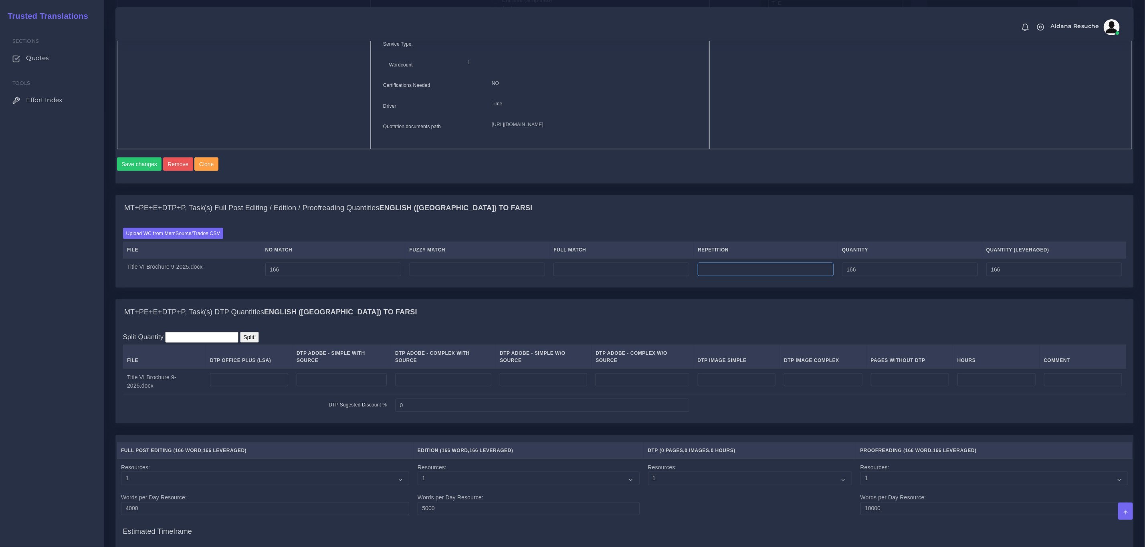
click at [731, 276] on input "number" at bounding box center [766, 270] width 136 height 14
type input "7"
type input "173"
type input "167"
click at [425, 380] on td at bounding box center [443, 382] width 105 height 26
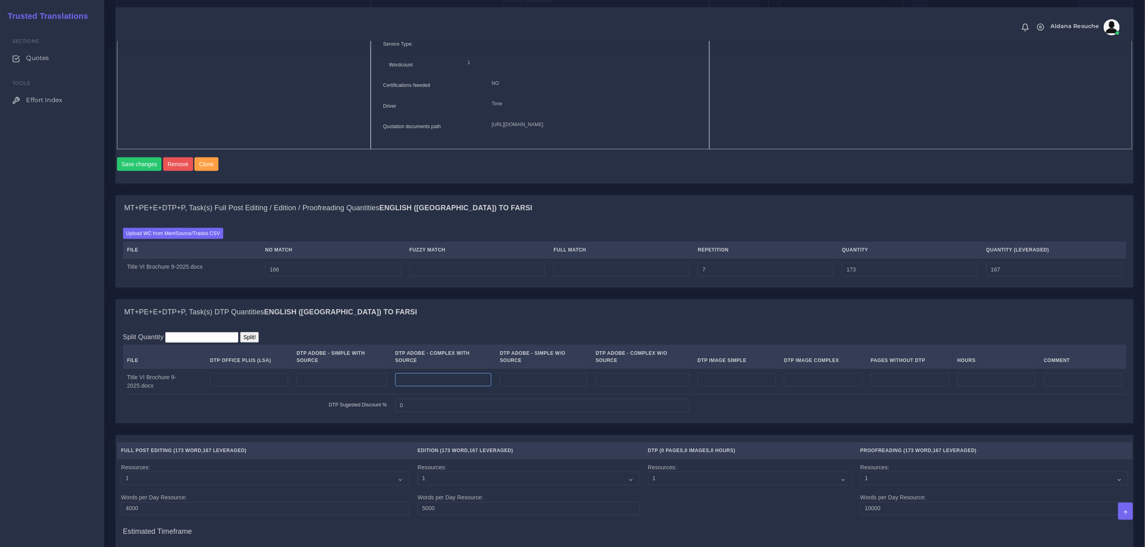
click at [426, 387] on input "number" at bounding box center [443, 380] width 96 height 14
type input "2"
click at [731, 385] on input "number" at bounding box center [737, 380] width 78 height 14
type input "1"
click at [722, 325] on div "MT+PE+E+DTP+P, Task(s) DTP Quantities English (US) TO Farsi" at bounding box center [624, 313] width 1017 height 26
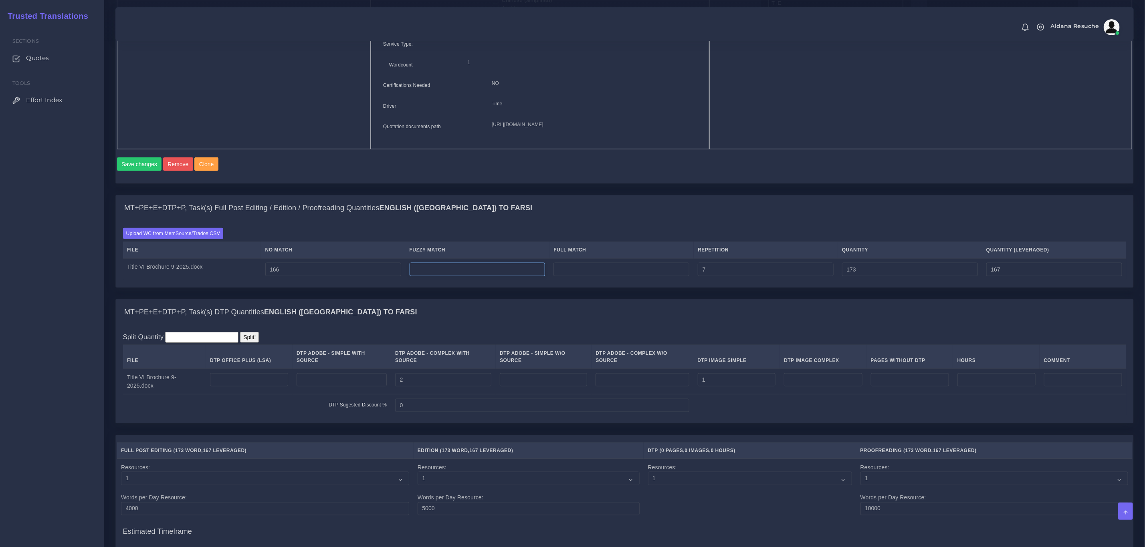
click at [431, 276] on input "number" at bounding box center [477, 270] width 136 height 14
type input "174"
type input "347"
type input "254"
click at [540, 221] on div "MT+PE+E+DTP+P, Task(s) Full Post Editing / Edition / Proofreading Quantities En…" at bounding box center [624, 209] width 1017 height 26
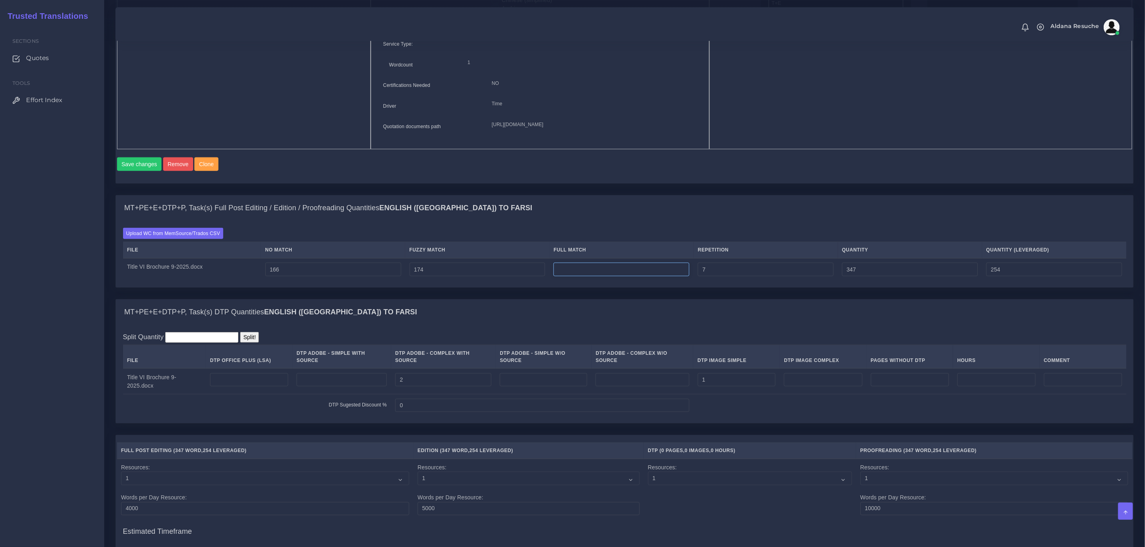
click at [629, 276] on input "number" at bounding box center [621, 270] width 136 height 14
type input "184"
type input "531"
type input "300"
click at [640, 221] on div "MT+PE+E+DTP+P, Task(s) Full Post Editing / Edition / Proofreading Quantities En…" at bounding box center [624, 209] width 1017 height 26
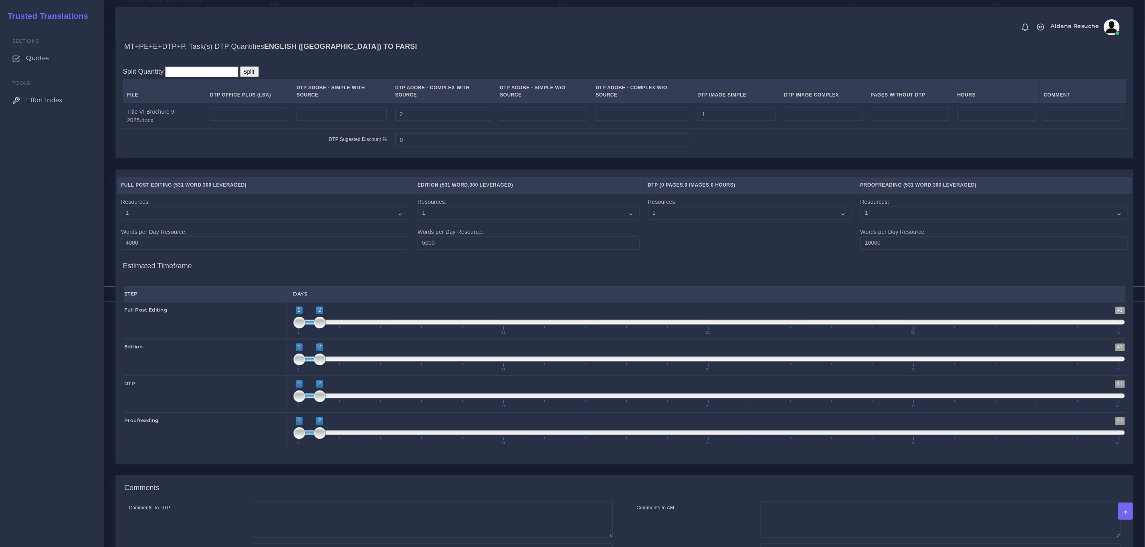
scroll to position [1044, 0]
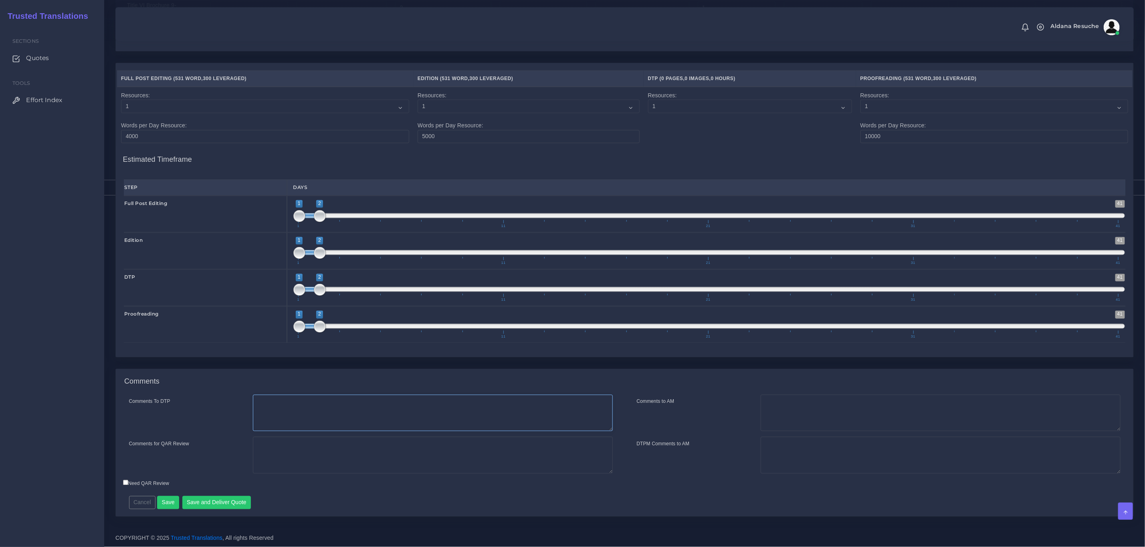
click at [383, 398] on textarea "Comments To DTP" at bounding box center [433, 413] width 360 height 37
type textarea "DTP in word. PDTP because it's a converted file"
type textarea "PEEP+DTP in word. PDTP to fix the converted file."
click at [192, 505] on button "Save and Deliver Quote" at bounding box center [216, 503] width 69 height 14
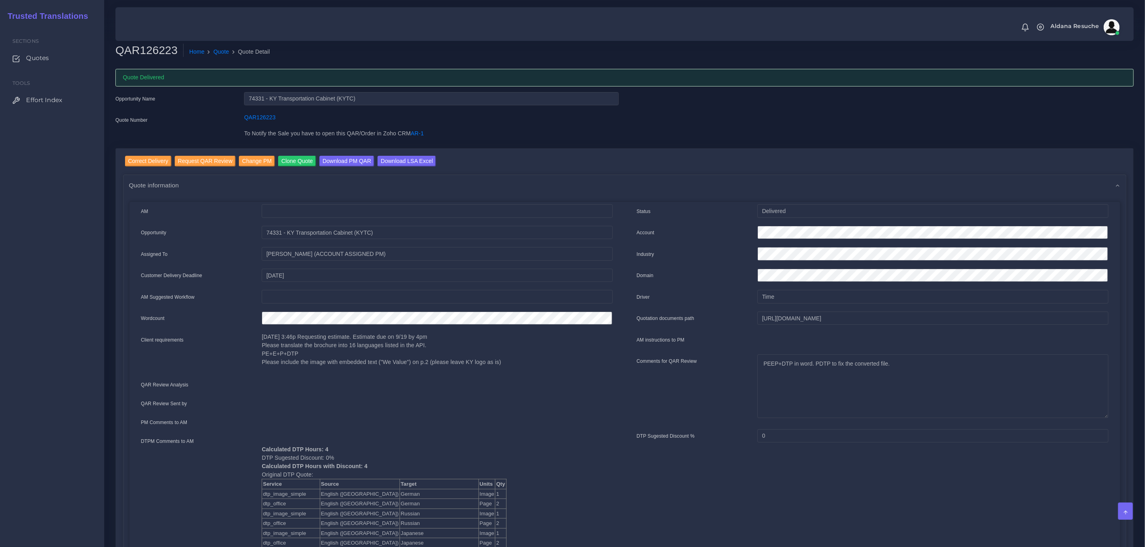
click at [403, 159] on input "Download LSA Excel" at bounding box center [406, 161] width 58 height 11
drag, startPoint x: 222, startPoint y: 52, endPoint x: 248, endPoint y: 42, distance: 27.2
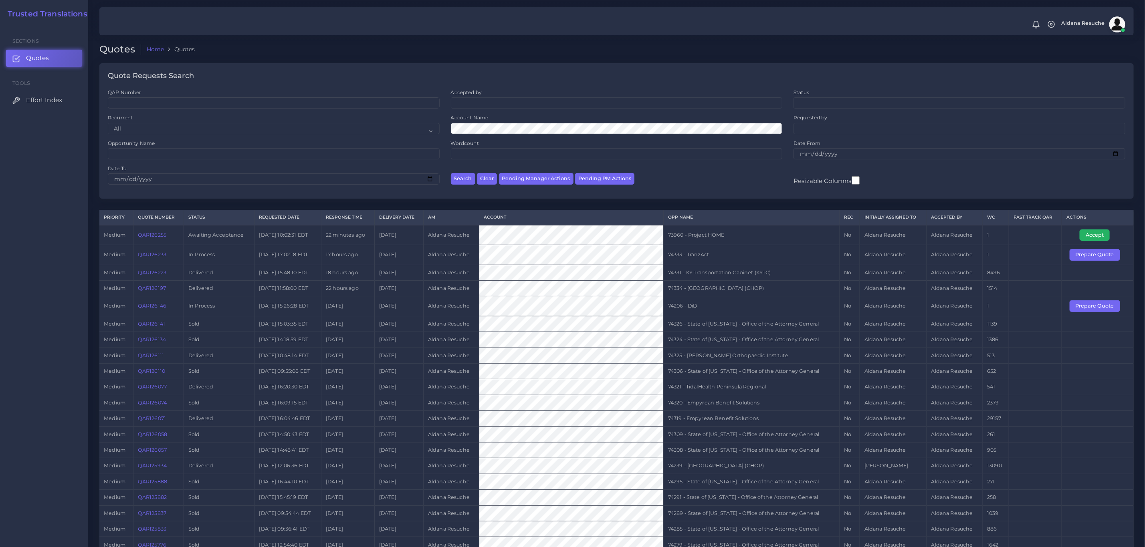
drag, startPoint x: 1094, startPoint y: 236, endPoint x: 904, endPoint y: 236, distance: 189.9
click at [1094, 236] on button "Accept" at bounding box center [1094, 235] width 30 height 11
click at [691, 259] on td "74333 - TranzAct" at bounding box center [751, 255] width 176 height 20
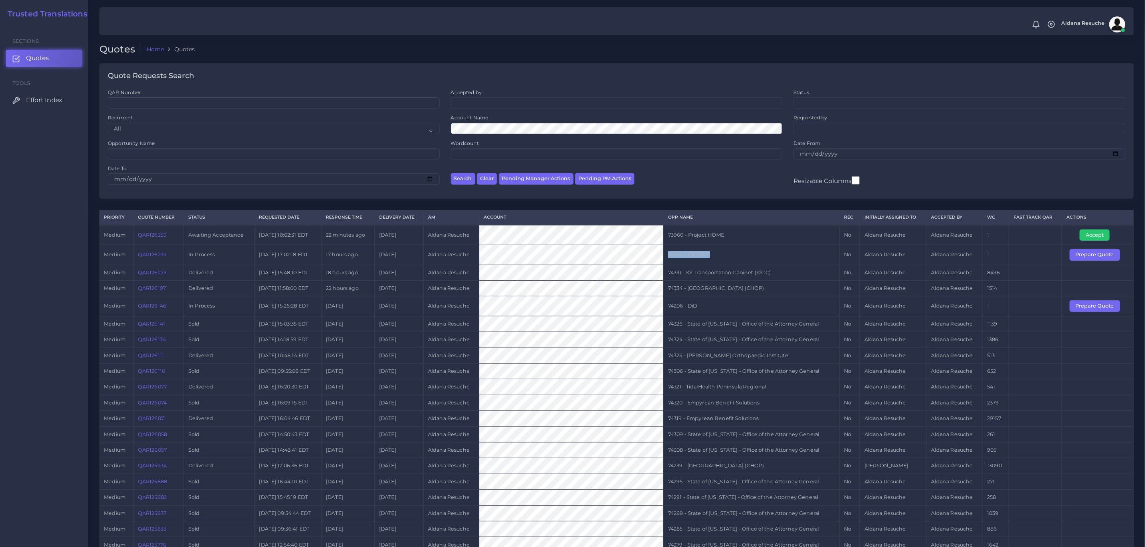
copy tr "74333 - TranzAct"
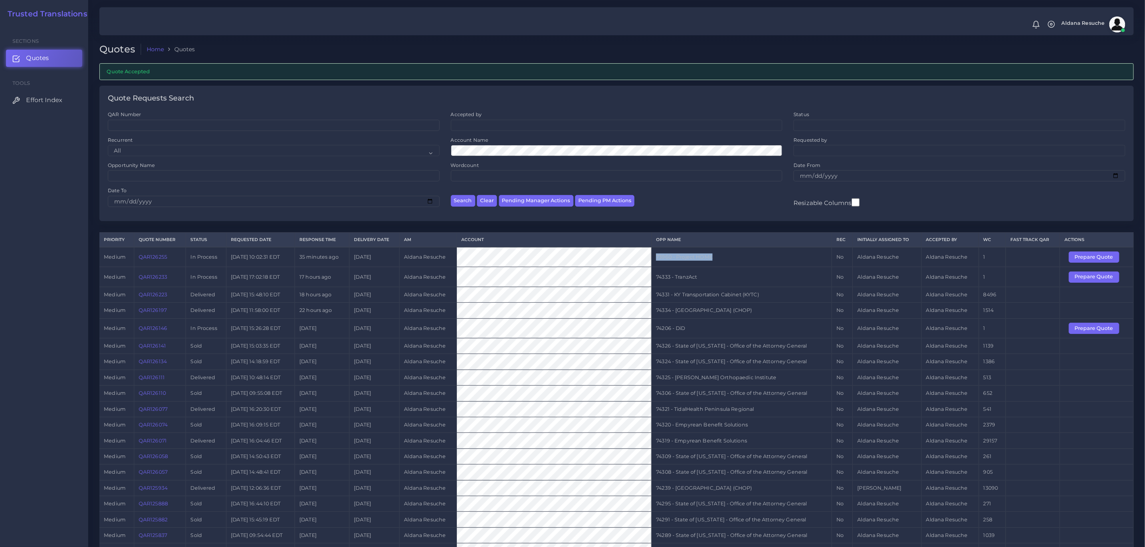
click at [642, 256] on tr "medium QAR126255 In Process [DATE] 10:02:31 EDT 35 minutes ago [DATE] [PERSON_N…" at bounding box center [616, 257] width 1034 height 20
copy tr "73960 - Project HOME"
